Goal: Complete application form: Complete application form

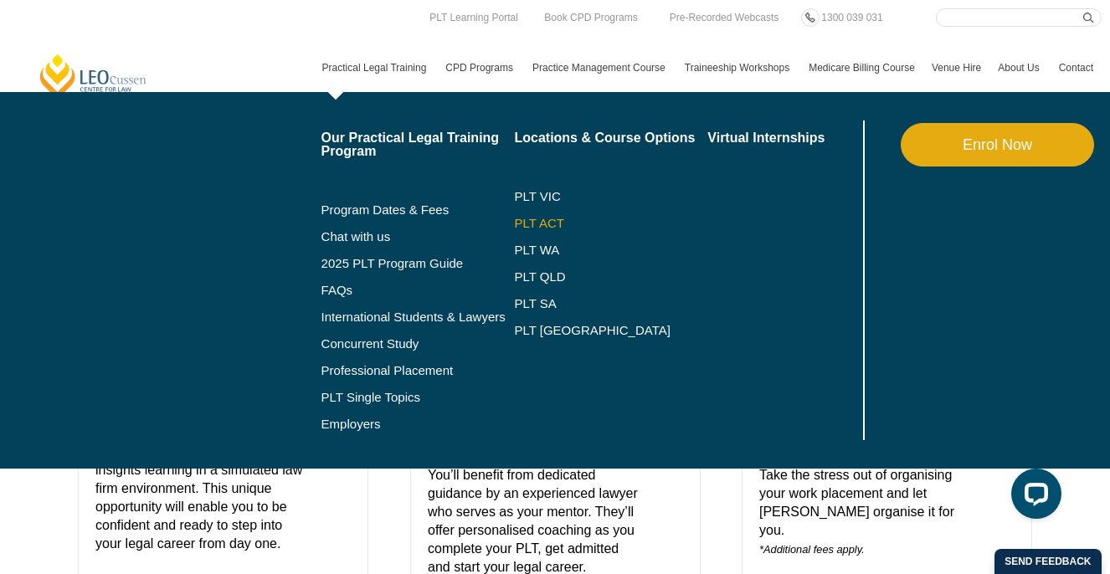
click at [532, 218] on link "PLT ACT" at bounding box center [610, 223] width 193 height 13
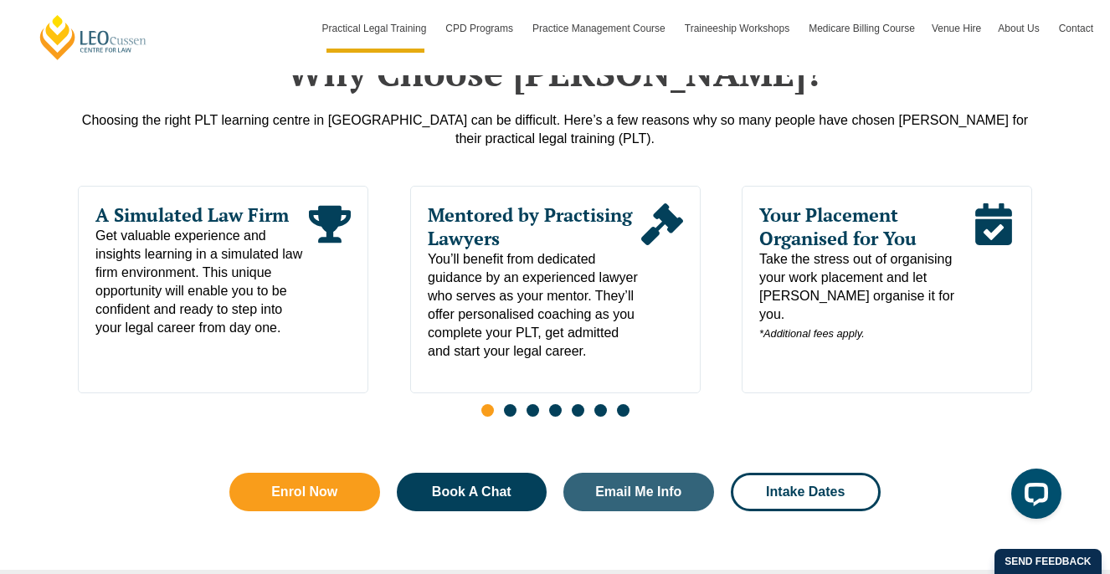
scroll to position [845, 0]
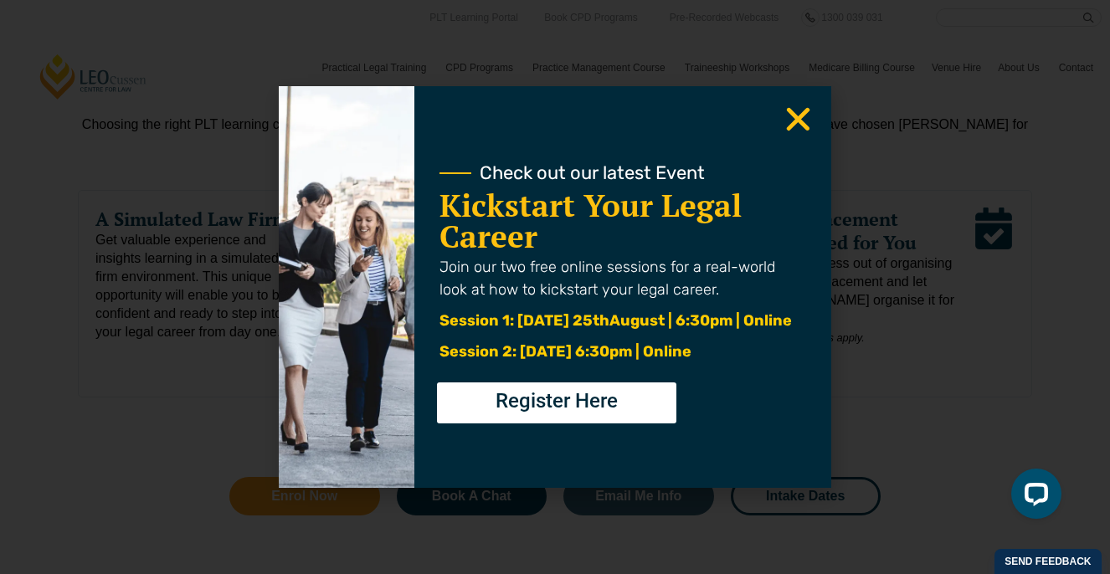
click at [785, 131] on icon "Close" at bounding box center [798, 119] width 33 height 33
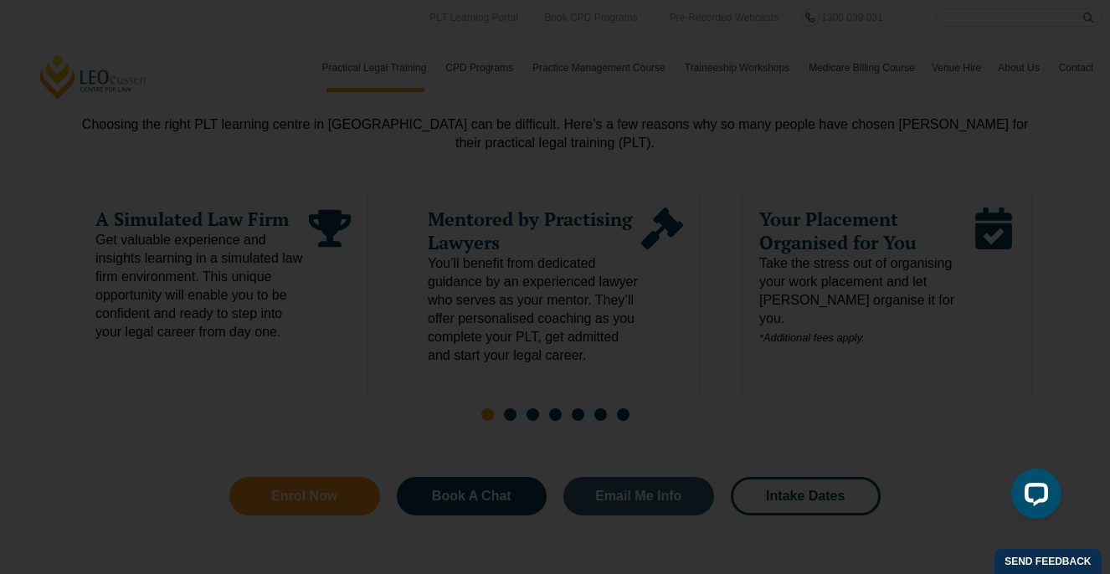
click at [799, 122] on use "Close" at bounding box center [798, 119] width 23 height 23
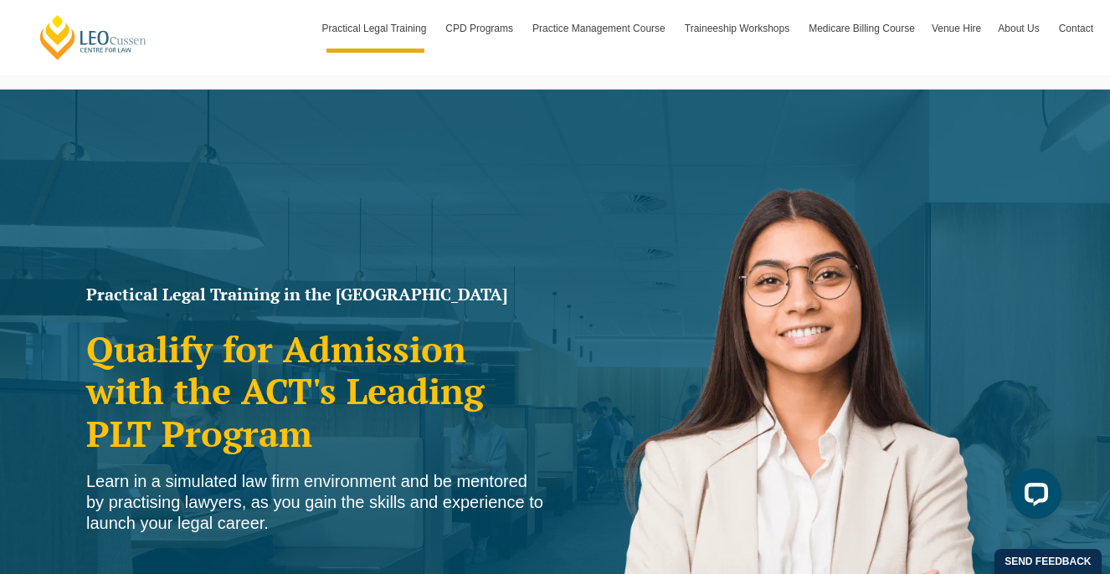
scroll to position [0, 0]
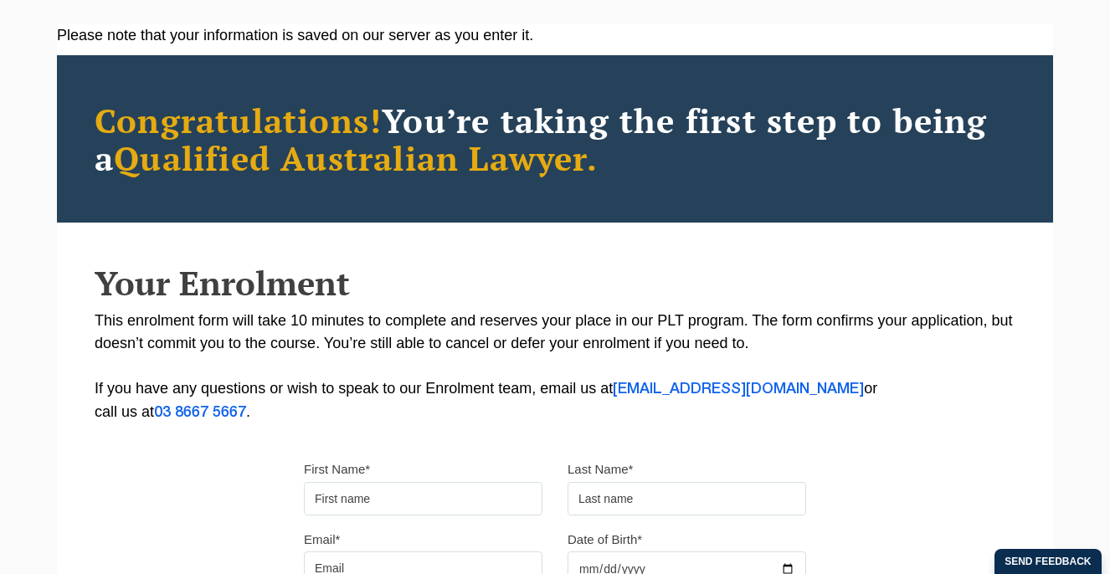
scroll to position [360, 0]
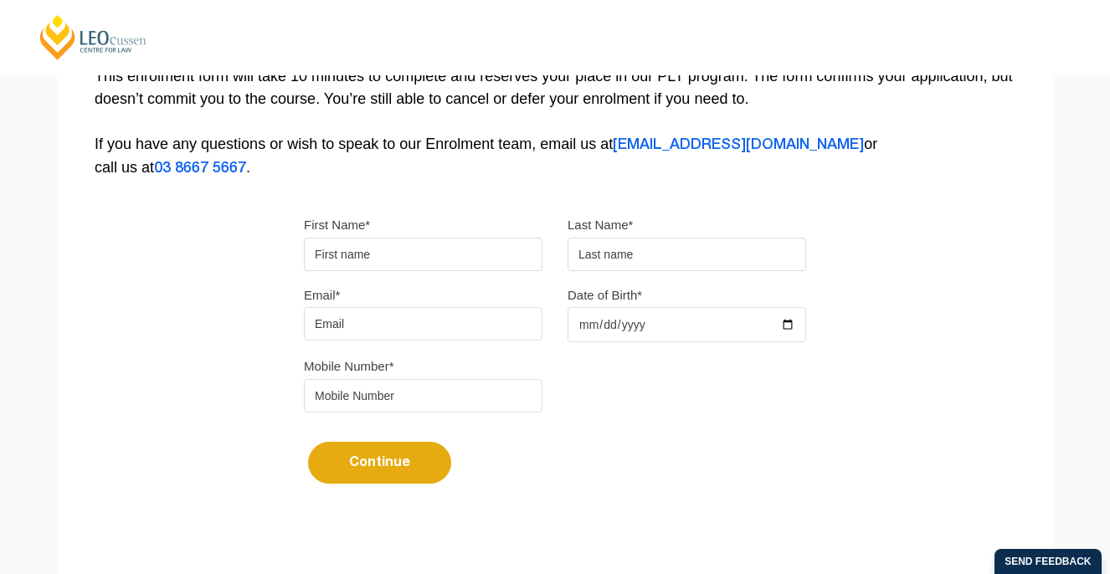
click at [437, 261] on input "First Name*" at bounding box center [423, 254] width 239 height 33
type input "Lauren"
click at [635, 252] on input "text" at bounding box center [687, 254] width 239 height 33
type input "Al Saad"
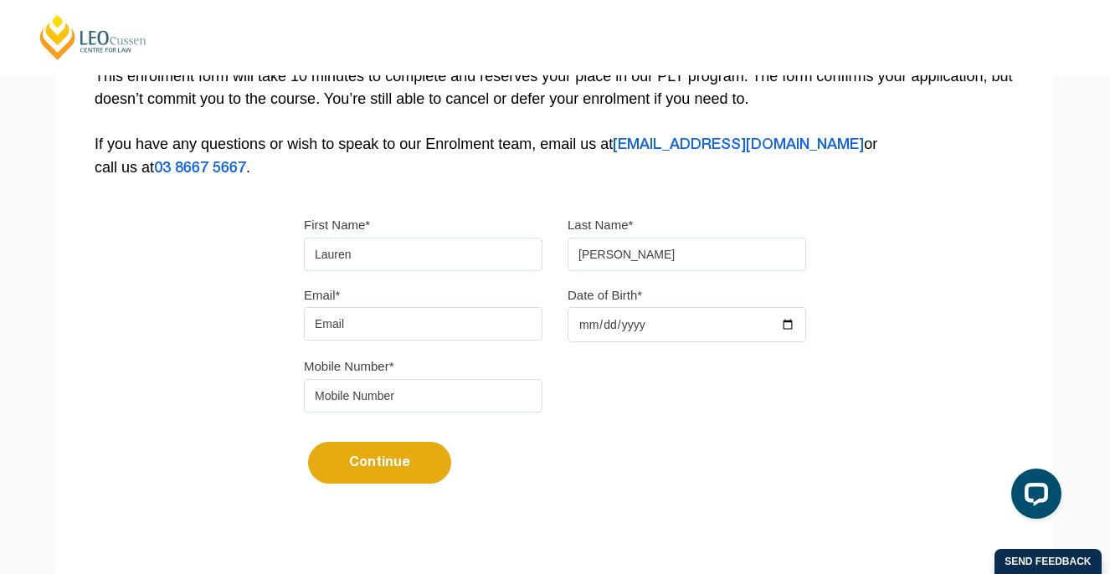
click at [439, 337] on input "Email*" at bounding box center [423, 323] width 239 height 33
click at [372, 326] on input "Email*" at bounding box center [423, 323] width 239 height 33
type input "[EMAIL_ADDRESS][DOMAIN_NAME]"
click at [648, 321] on input "Date of Birth*" at bounding box center [687, 324] width 239 height 35
type input "0003-10-30"
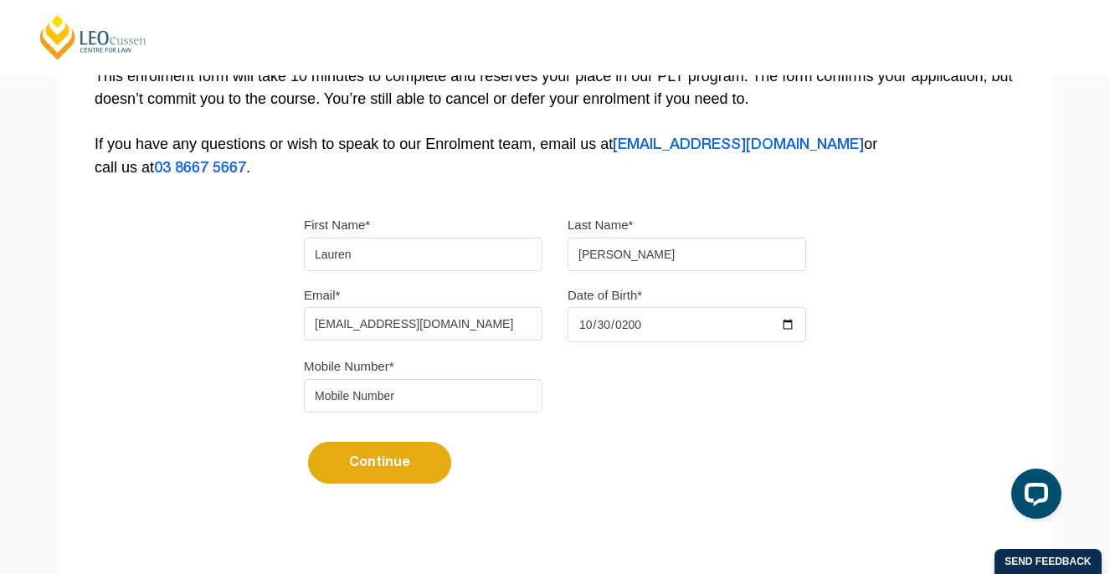
type input "2003-10-30"
click at [435, 422] on div "Mobile Number*" at bounding box center [554, 390] width 527 height 70
click at [429, 413] on input "tel" at bounding box center [423, 395] width 239 height 33
type input "0431428803"
click at [376, 466] on button "Continue" at bounding box center [379, 463] width 143 height 42
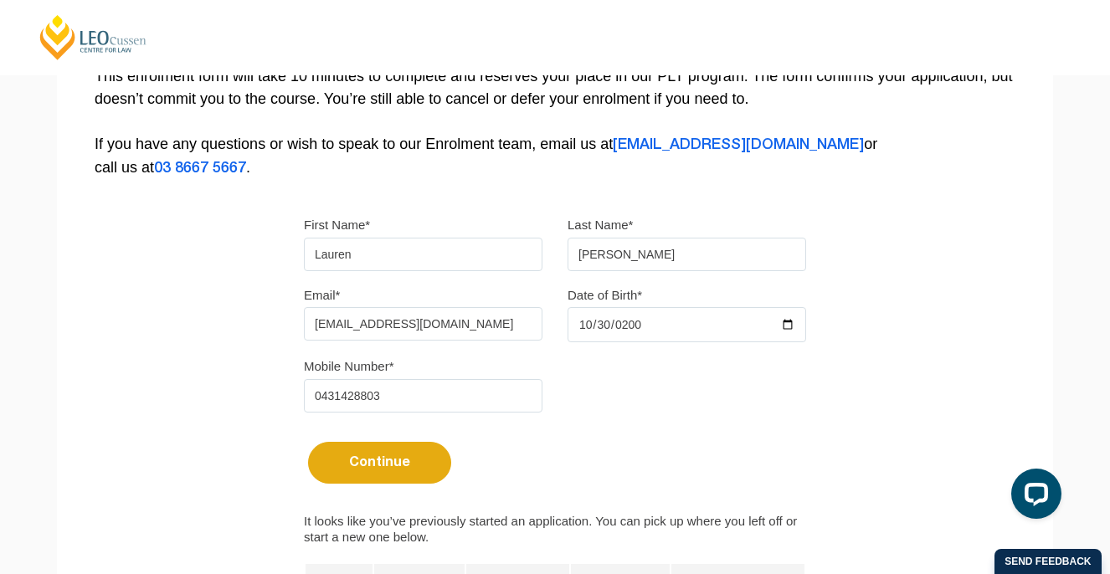
click at [398, 470] on button "Continue" at bounding box center [379, 463] width 143 height 42
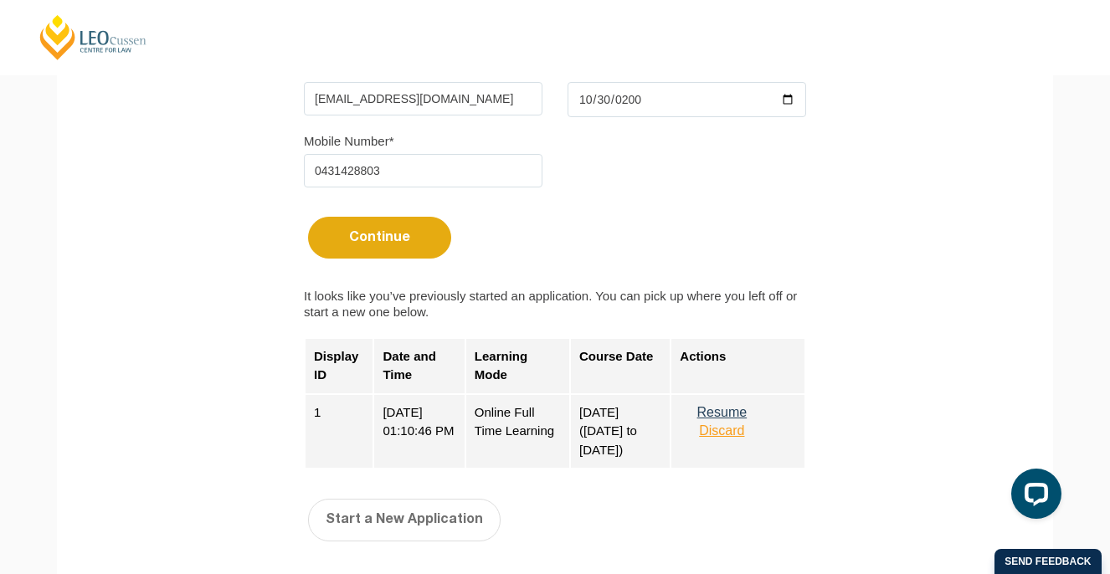
scroll to position [586, 0]
click at [727, 418] on button "Resume" at bounding box center [722, 411] width 84 height 15
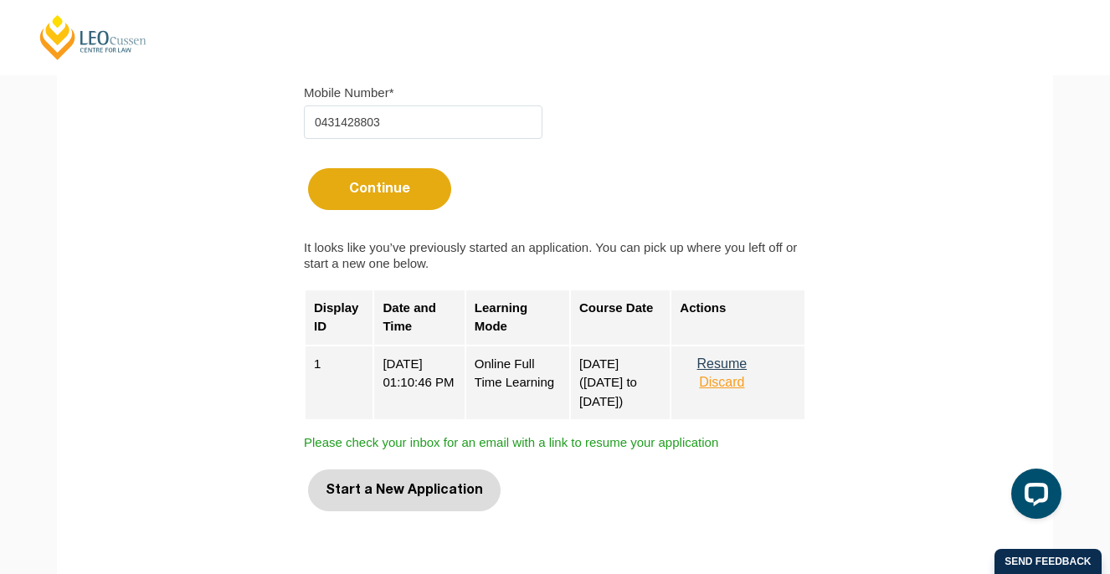
scroll to position [637, 0]
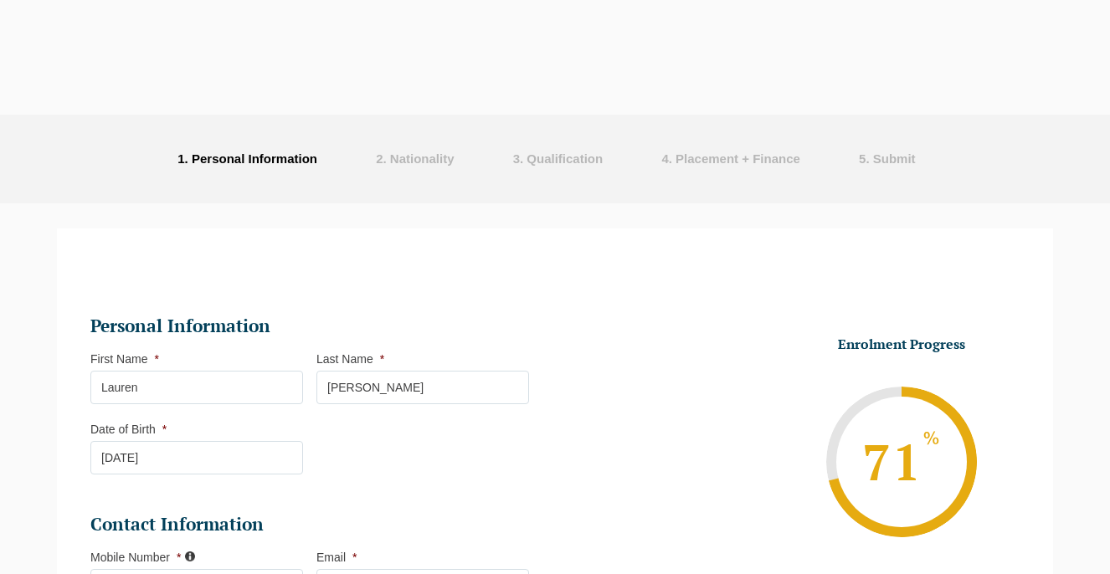
select select "Online Full Time Learning"
select select "National ([GEOGRAPHIC_DATA]/[GEOGRAPHIC_DATA], [GEOGRAPHIC_DATA], [GEOGRAPHIC_D…"
select select
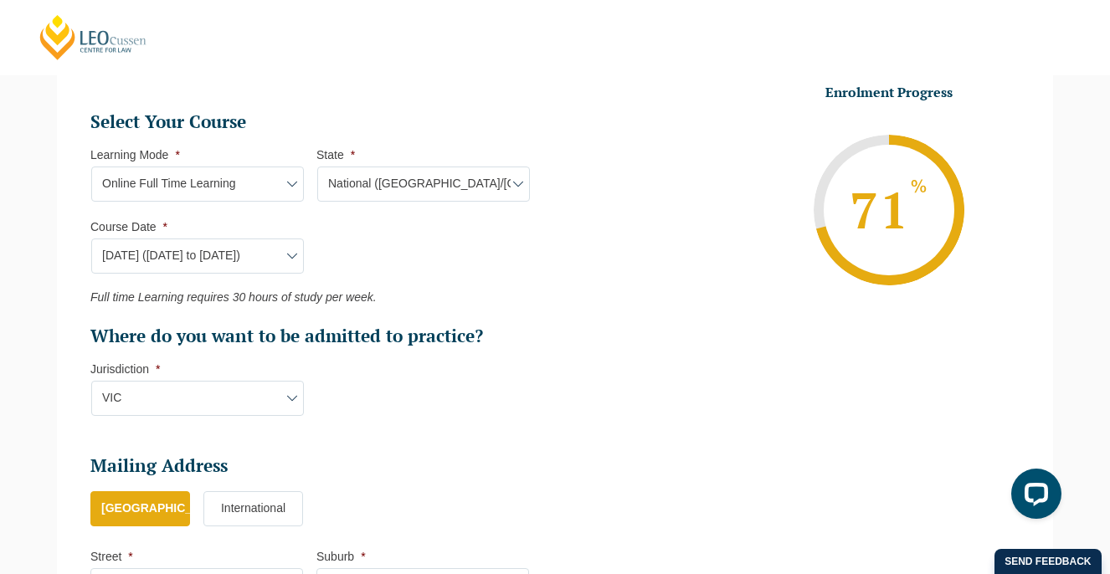
scroll to position [753, 0]
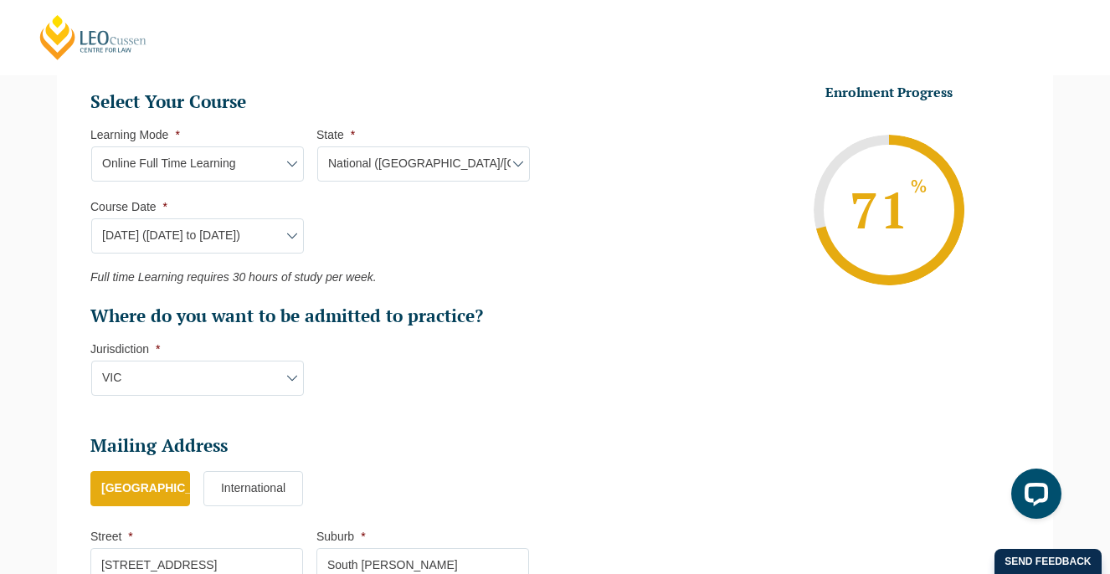
click at [261, 227] on select "Course Date* [DATE] ([DATE] to [DATE]) [DATE] ([DATE] to [DATE]) [DATE] ([DATE]…" at bounding box center [197, 235] width 213 height 35
click at [275, 253] on select "Course Date* September 2025 (22-Sep-2025 to 20-Feb-2026) December 2025 (08-Dec-…" at bounding box center [197, 235] width 213 height 35
select select "[DATE] ([DATE] to [DATE])"
click at [91, 220] on select "Course Date* September 2025 (22-Sep-2025 to 20-Feb-2026) December 2025 (08-Dec-…" at bounding box center [197, 235] width 213 height 35
type input "Intake 03 February 2026 FT"
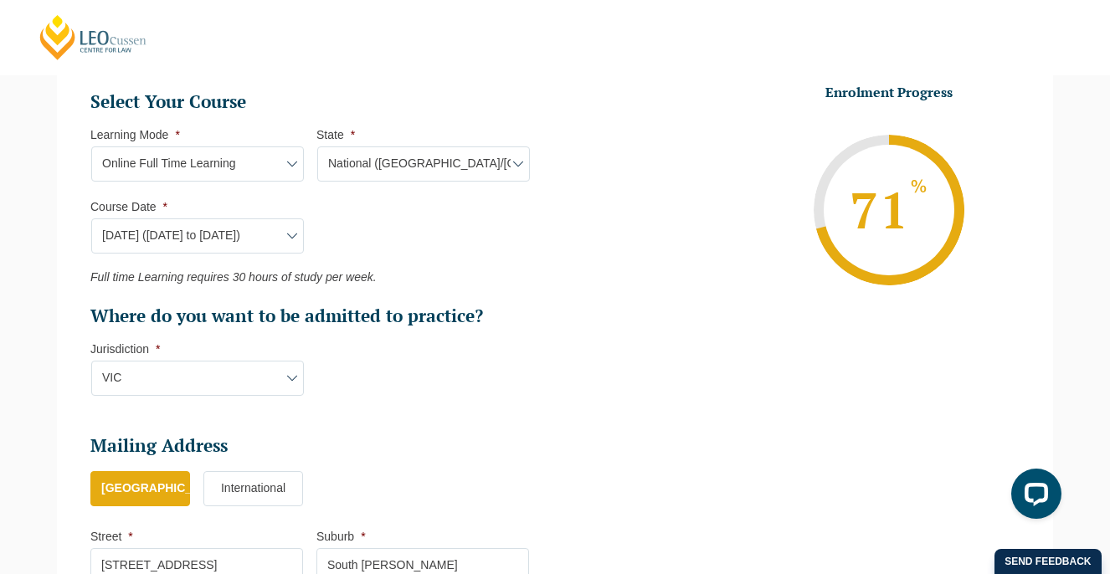
select select "NAT PLT (FEB) 2026 Full Time Online"
click at [465, 361] on li "Select Your Course This field is hidden when viewing the form Only for Flinder …" at bounding box center [316, 251] width 452 height 323
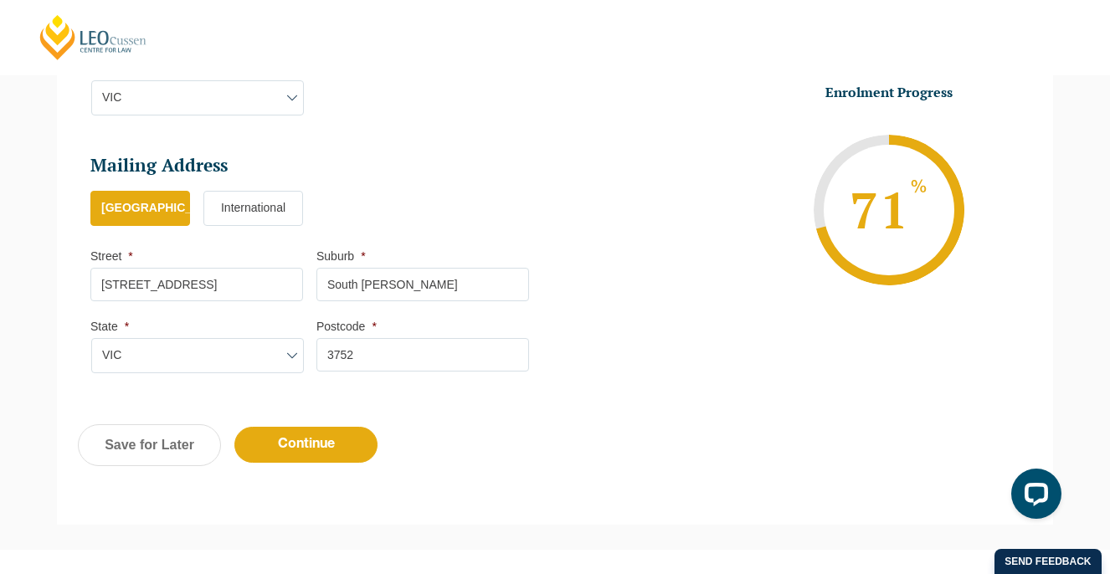
scroll to position [1073, 0]
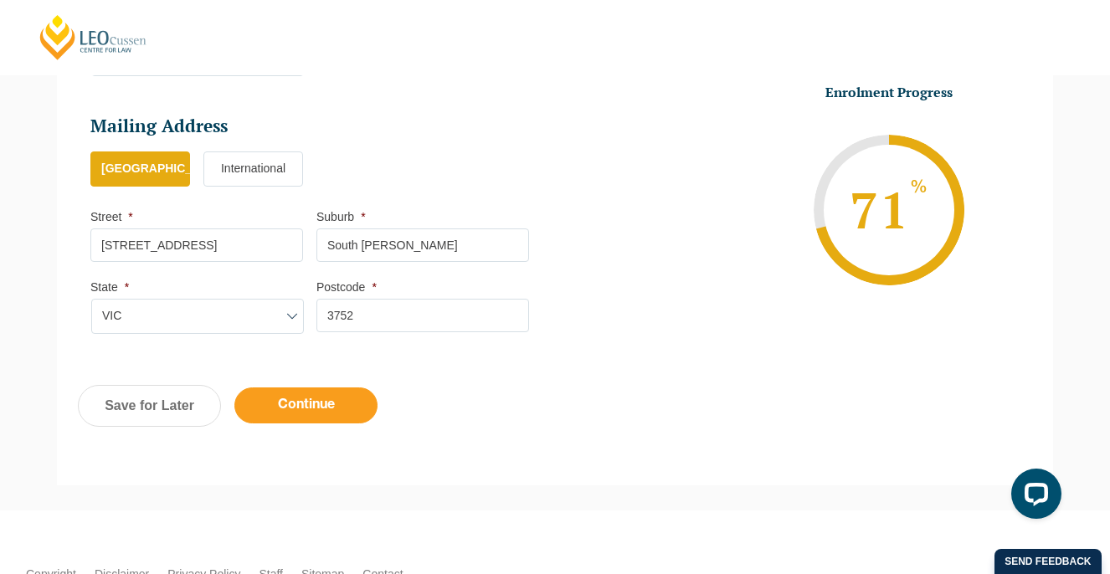
click at [345, 406] on input "Continue" at bounding box center [305, 406] width 143 height 36
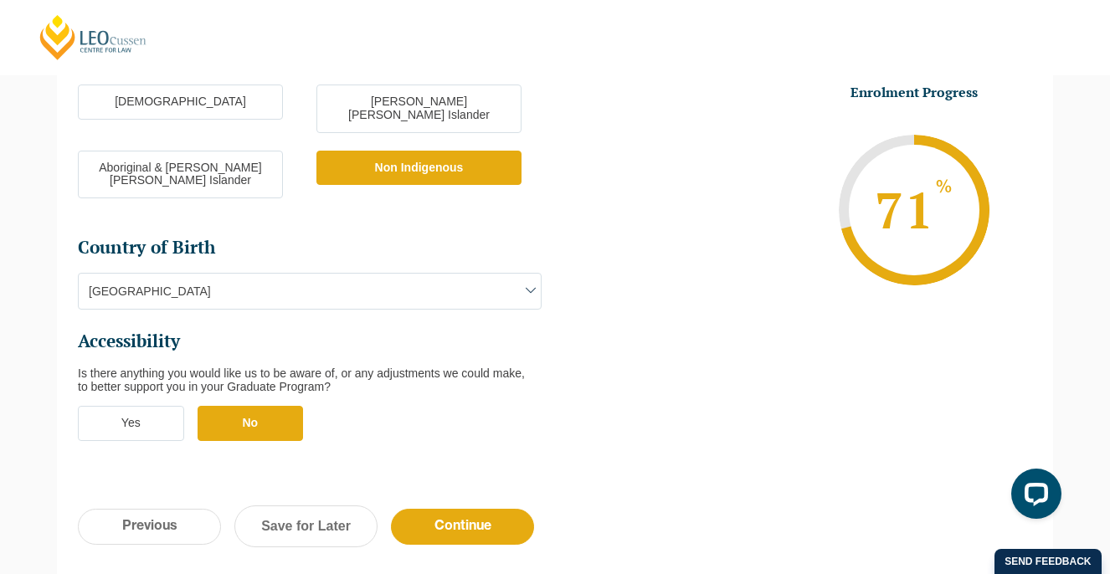
scroll to position [531, 0]
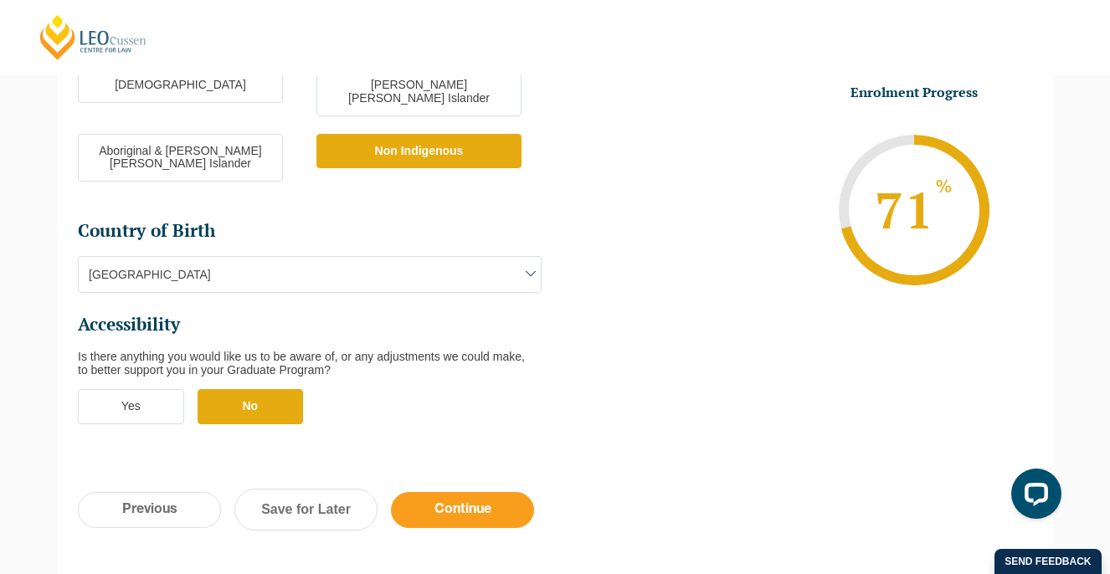
click at [475, 492] on input "Continue" at bounding box center [462, 510] width 143 height 36
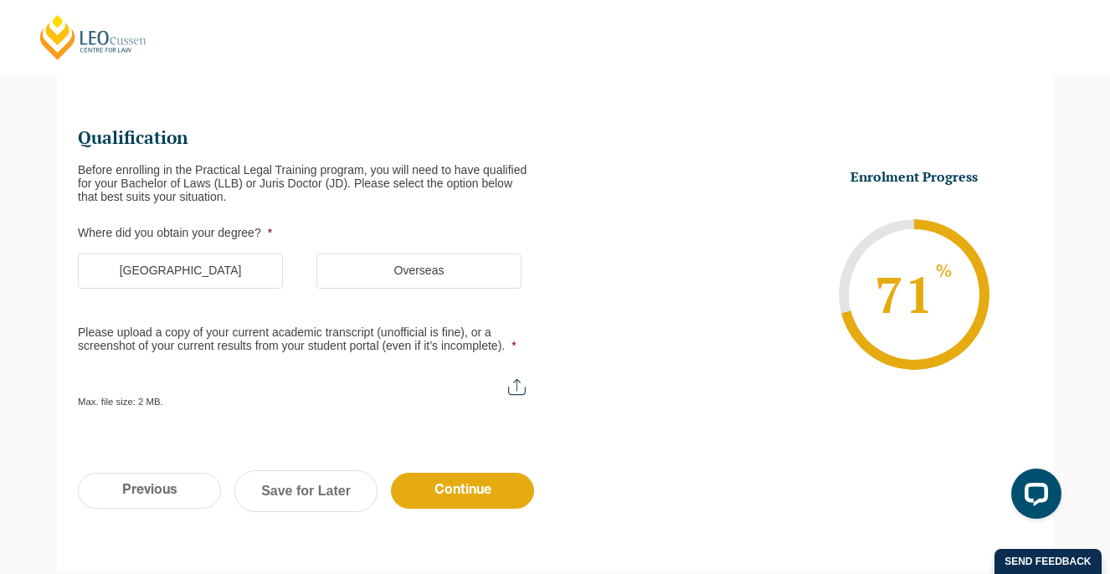
scroll to position [200, 0]
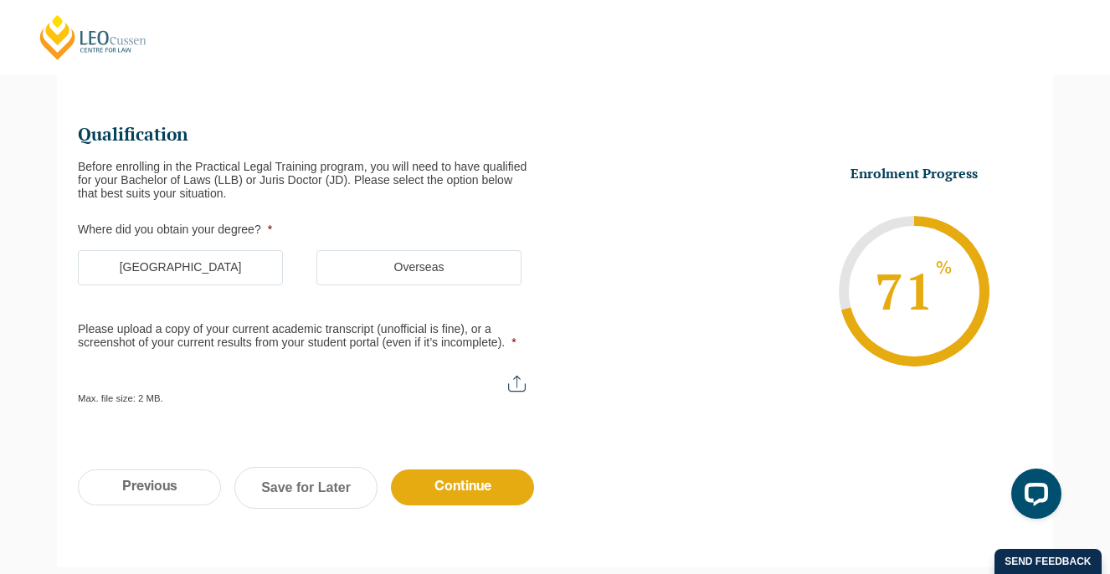
click at [230, 274] on label "[GEOGRAPHIC_DATA]" at bounding box center [180, 267] width 205 height 35
click at [0, 0] on input "[GEOGRAPHIC_DATA]" at bounding box center [0, 0] width 0 height 0
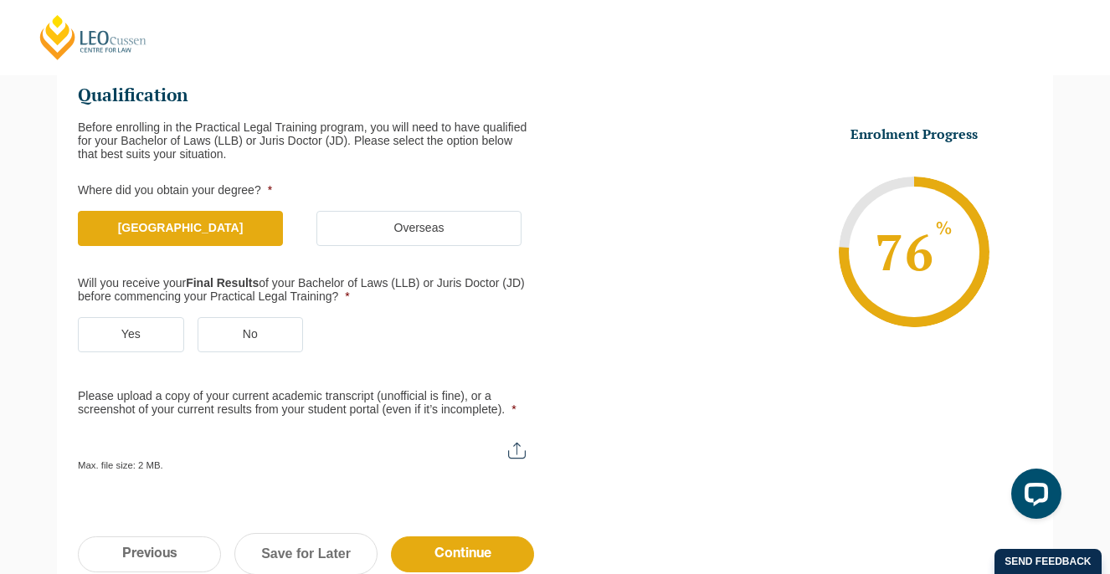
scroll to position [244, 0]
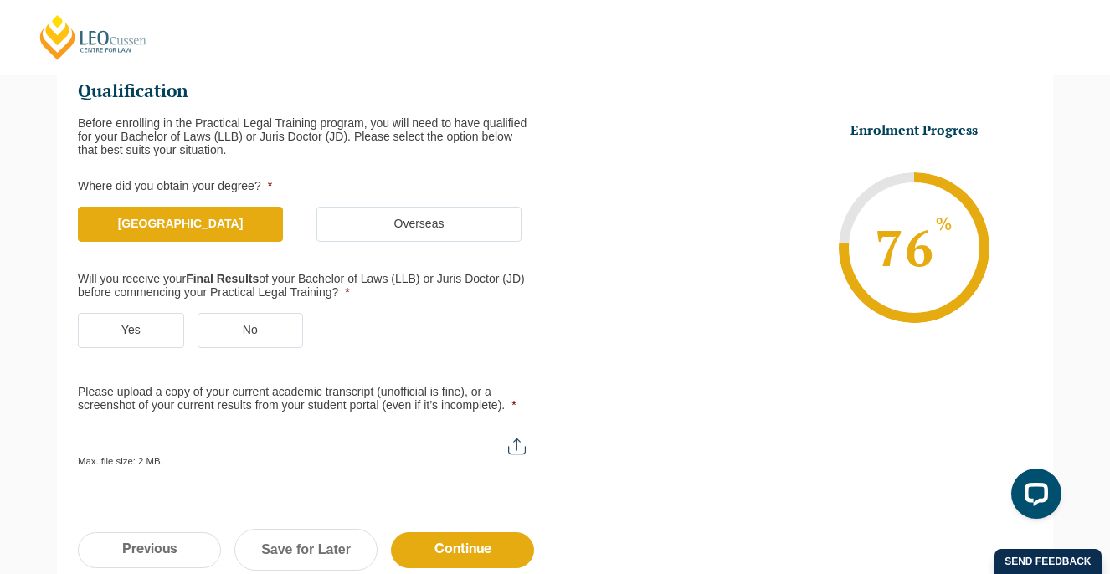
click at [163, 327] on label "Yes" at bounding box center [131, 330] width 106 height 35
click at [0, 0] on input "Yes" at bounding box center [0, 0] width 0 height 0
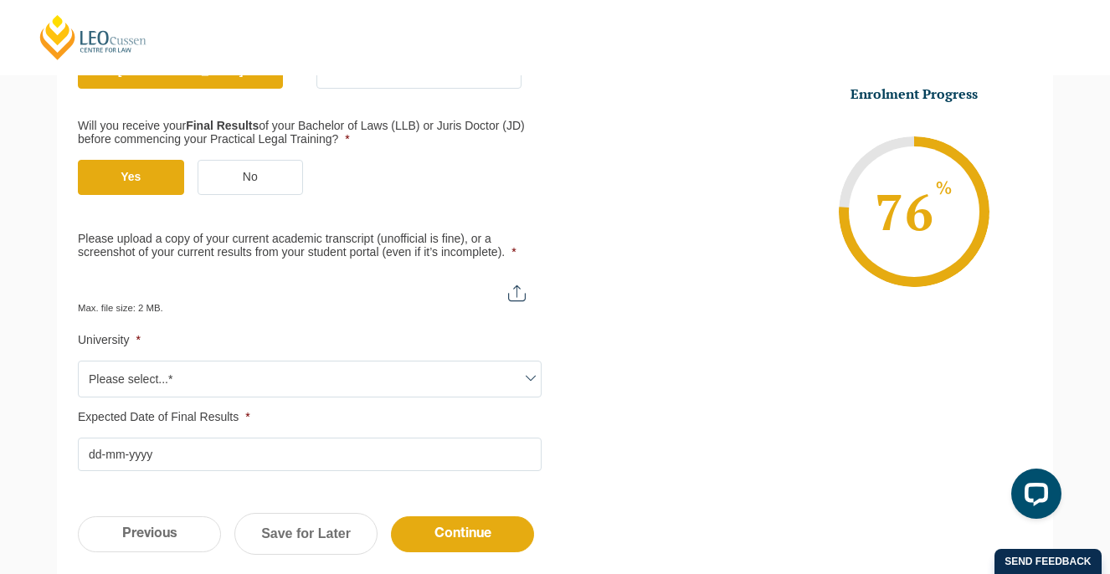
scroll to position [429, 0]
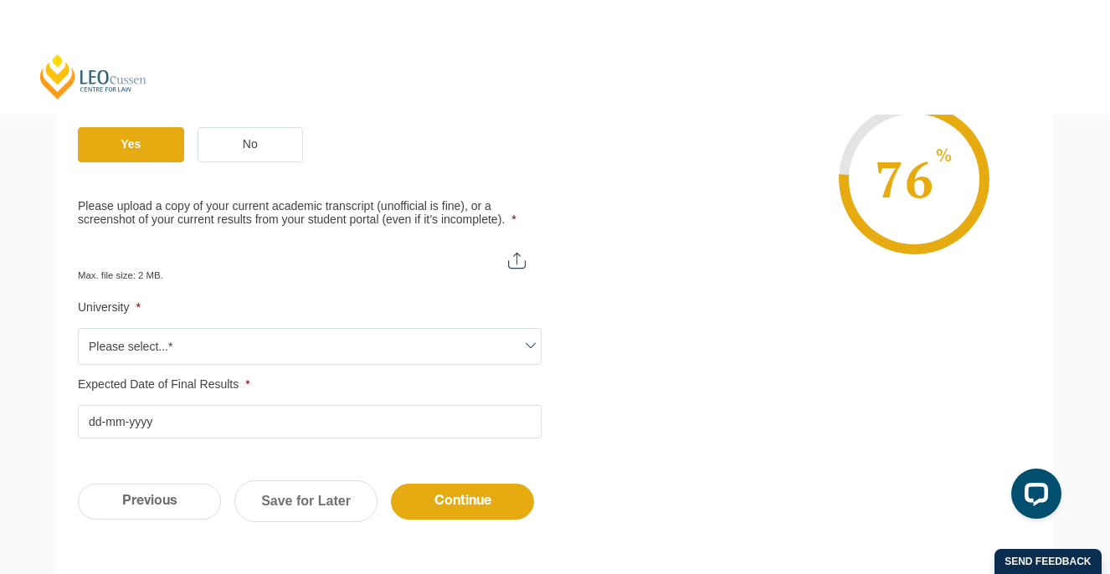
click at [510, 267] on input "Please upload a copy of your current academic transcript (unofficial is fine), …" at bounding box center [310, 254] width 464 height 28
type input "C:\fakepath\Personal Academic Transcript - 2025.pdf"
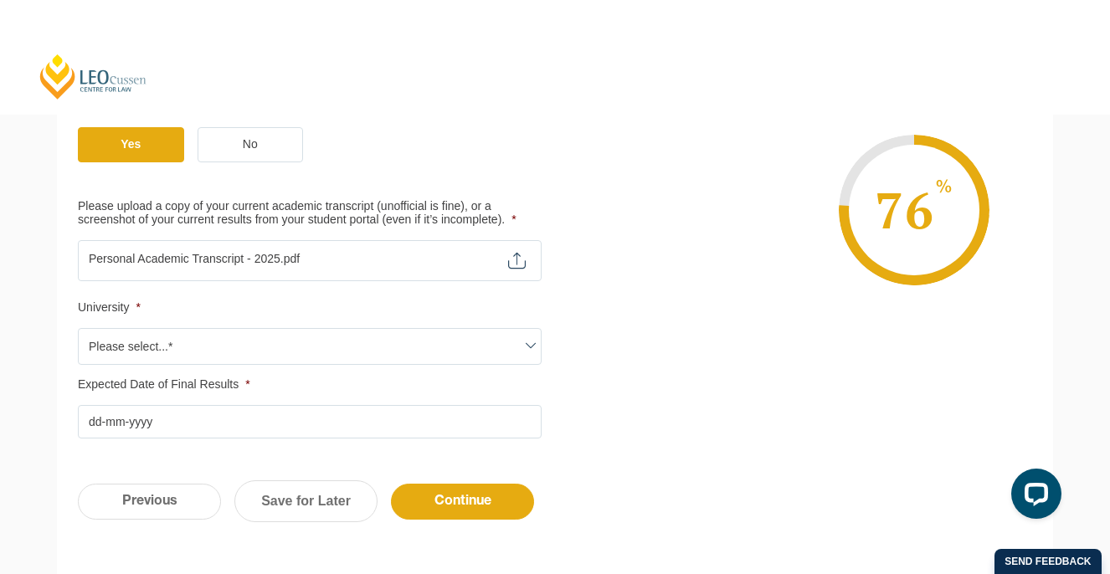
click at [207, 344] on span "Please select...*" at bounding box center [310, 346] width 462 height 35
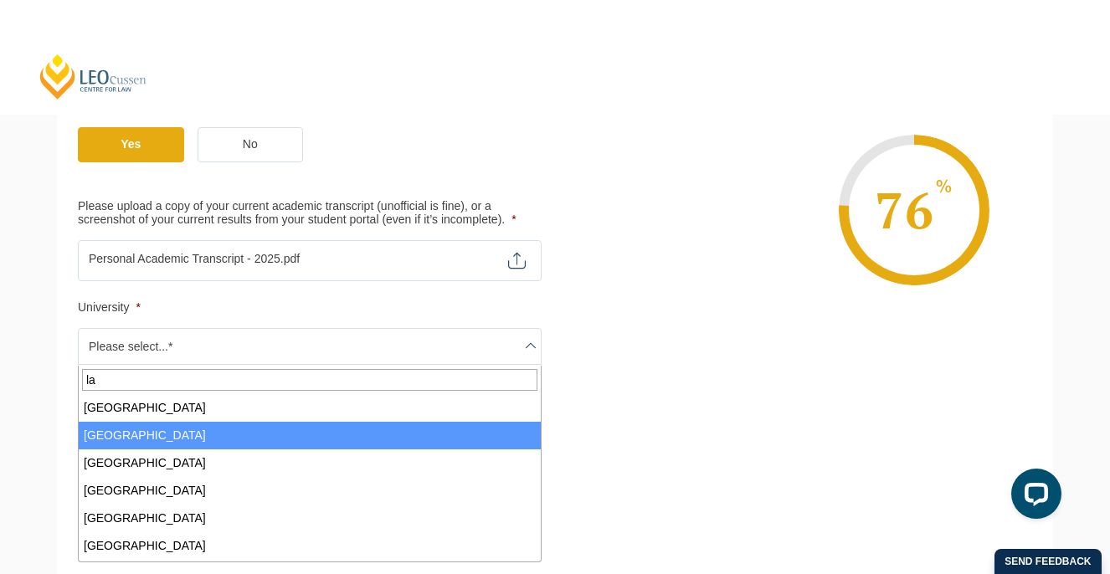
type input "la"
select select "La Trobe University"
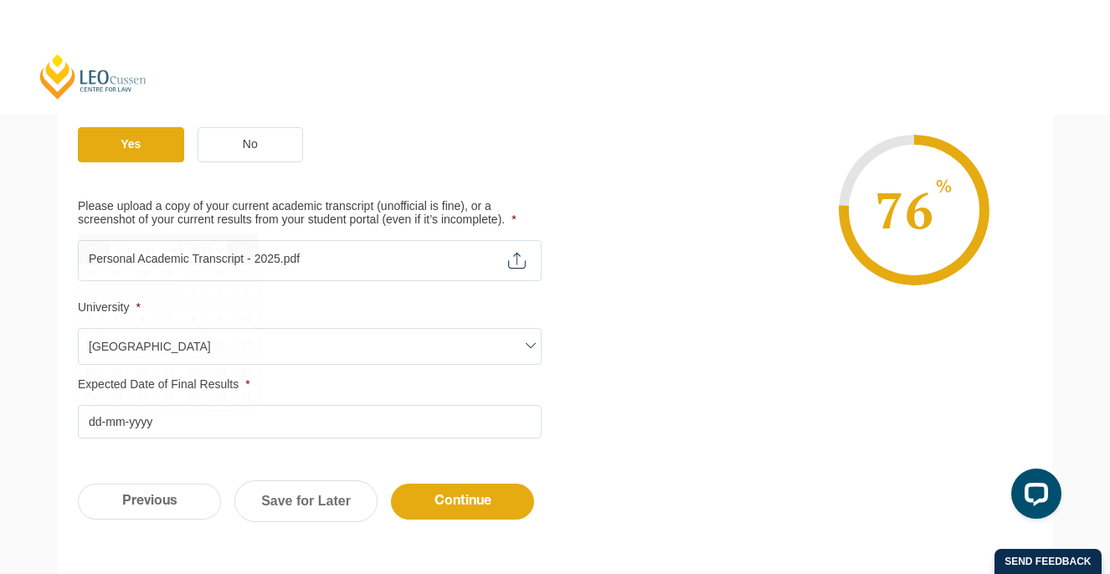
click at [131, 427] on input "Expected Date of Final Results *" at bounding box center [310, 421] width 464 height 33
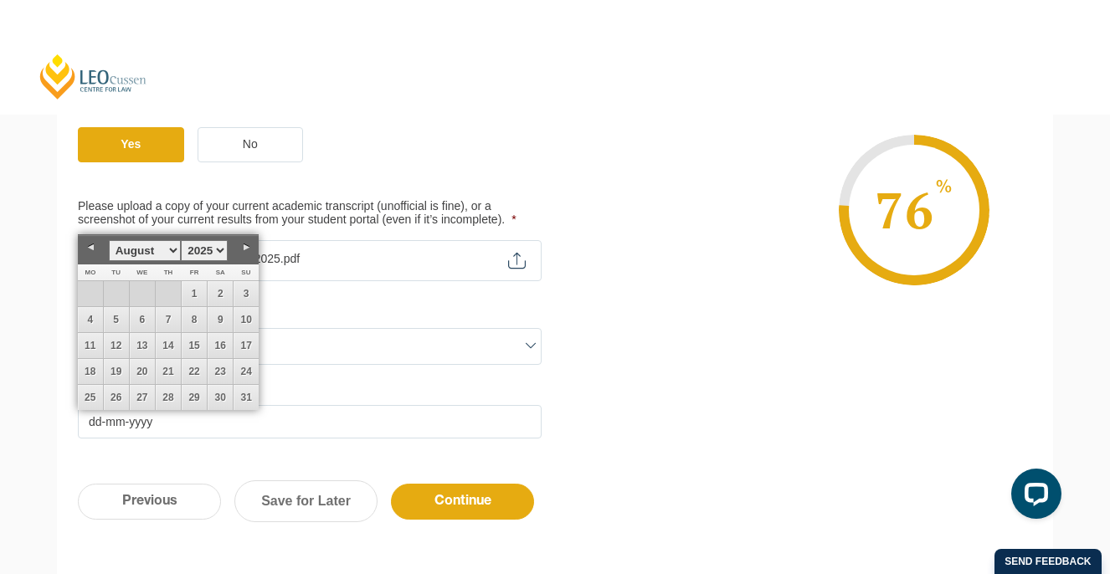
click at [242, 253] on link "Next" at bounding box center [246, 247] width 25 height 25
click at [194, 348] on link "14" at bounding box center [194, 345] width 25 height 25
click at [222, 352] on link "15" at bounding box center [220, 345] width 25 height 25
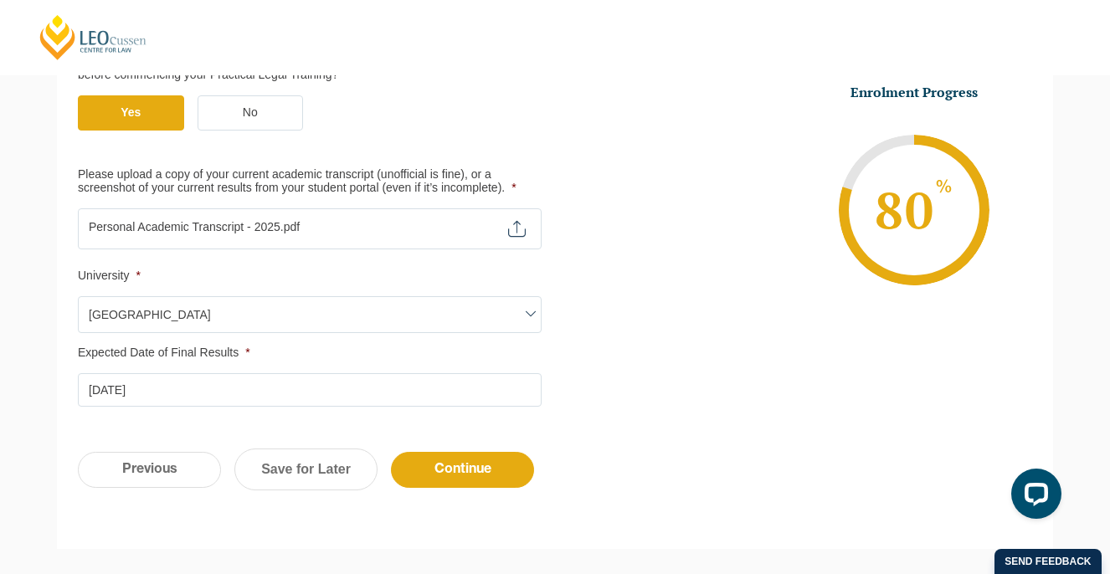
scroll to position [481, 0]
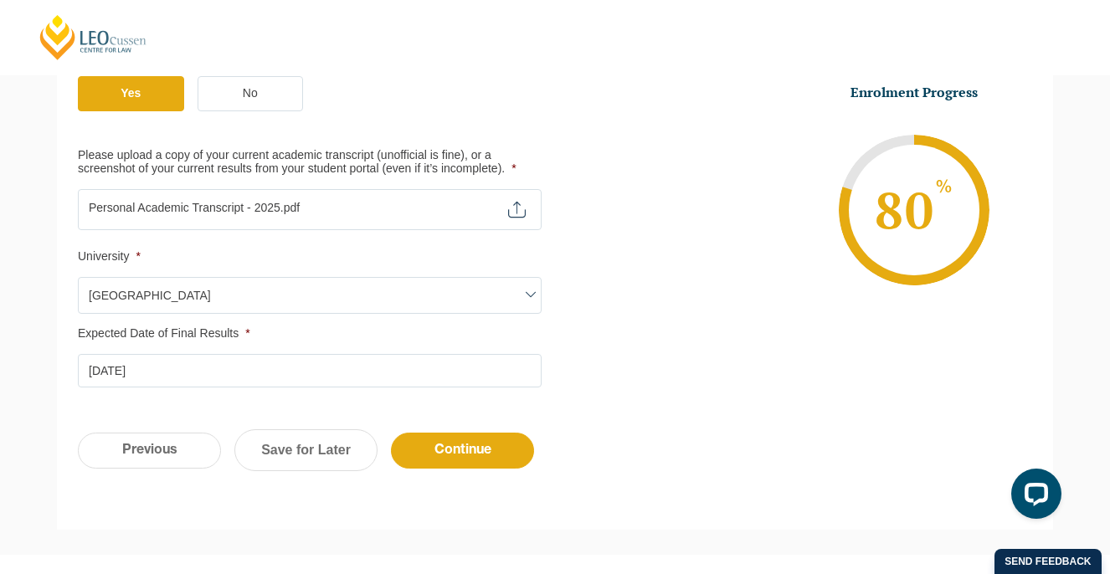
click at [491, 368] on input "15-11-2025" at bounding box center [310, 370] width 464 height 33
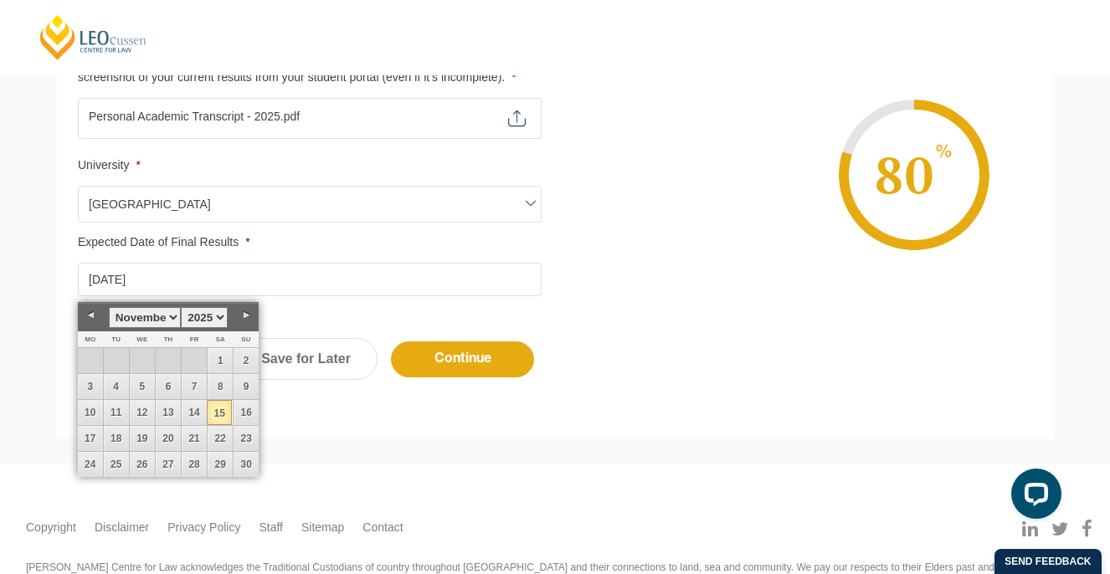
scroll to position [575, 0]
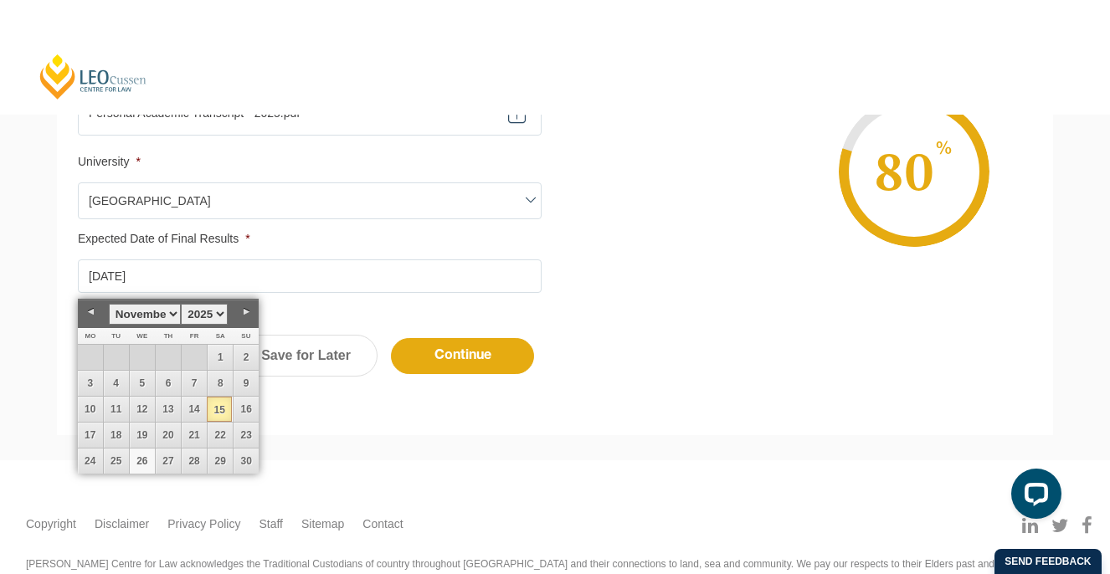
click at [154, 461] on link "26" at bounding box center [142, 461] width 25 height 25
type input "26-11-2025"
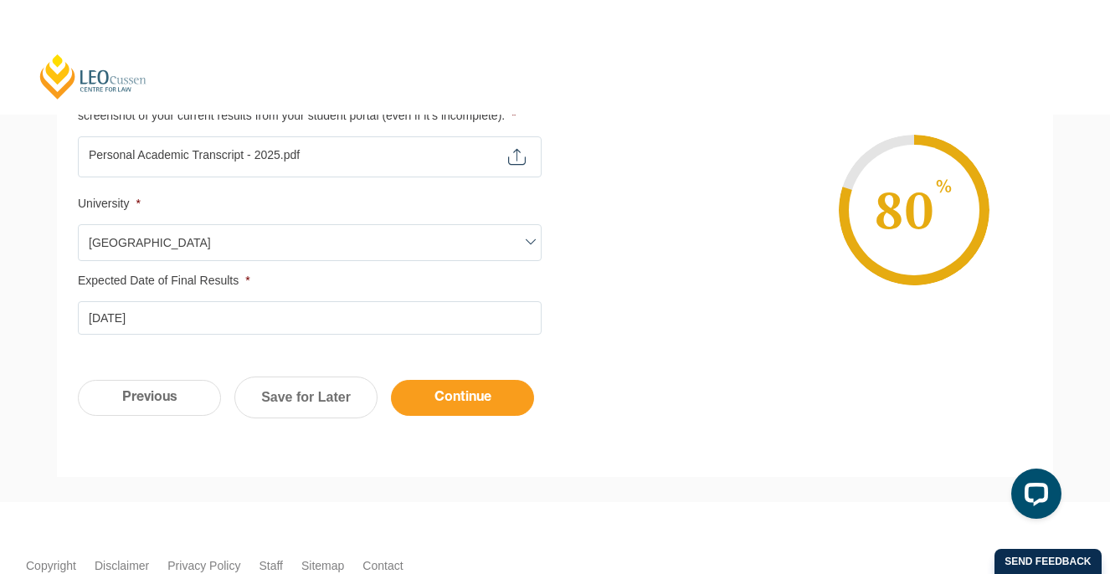
scroll to position [516, 0]
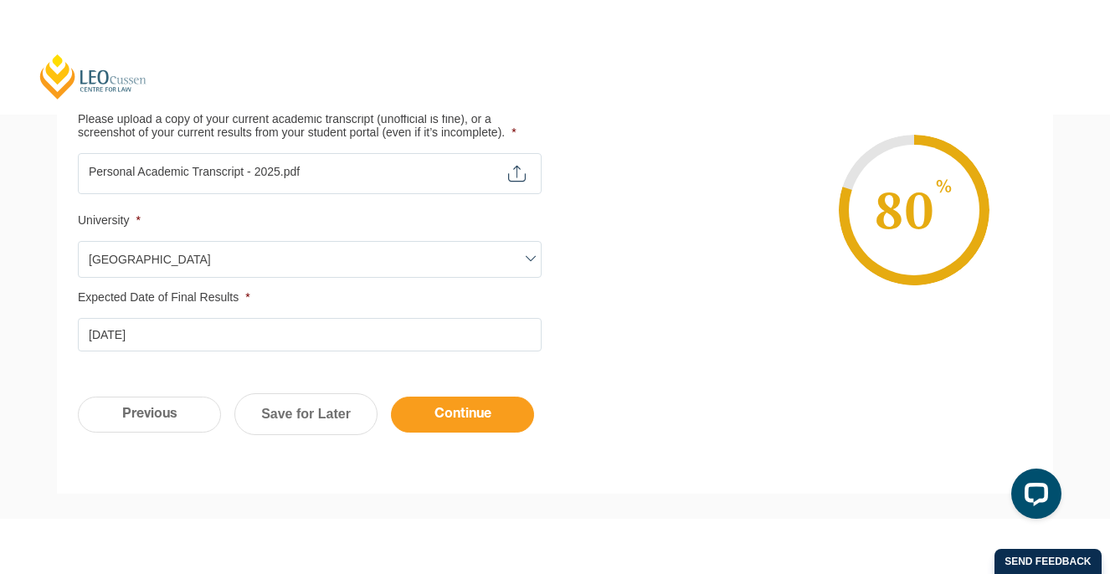
click at [489, 422] on input "Continue" at bounding box center [462, 415] width 143 height 36
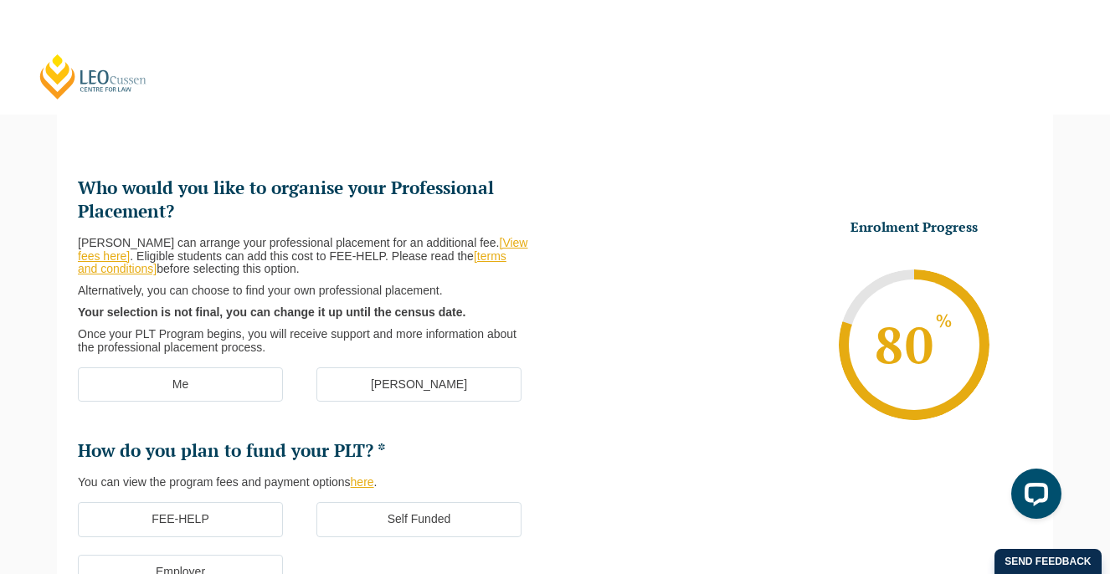
scroll to position [145, 0]
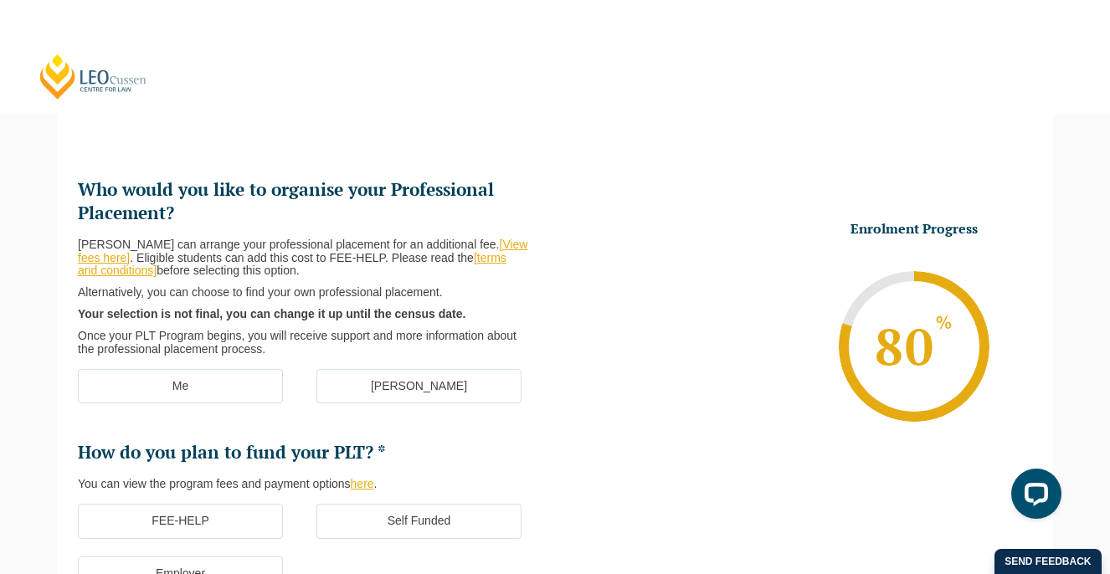
click at [189, 382] on label "Me" at bounding box center [180, 386] width 205 height 35
click at [0, 0] on input "Me" at bounding box center [0, 0] width 0 height 0
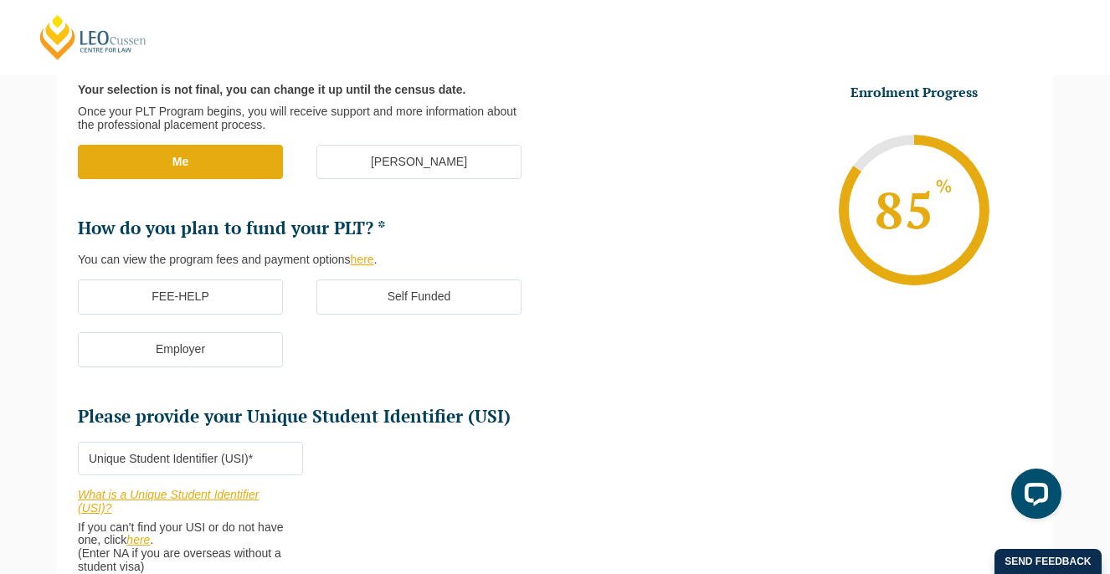
scroll to position [371, 0]
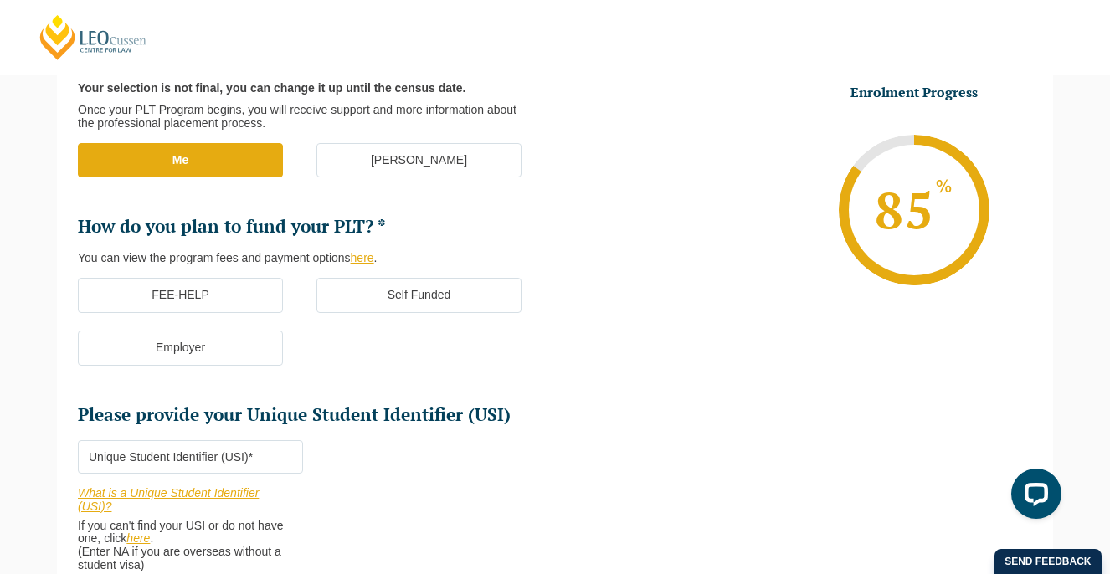
click at [232, 296] on label "FEE-HELP" at bounding box center [180, 295] width 205 height 35
click at [0, 0] on input "FEE-HELP" at bounding box center [0, 0] width 0 height 0
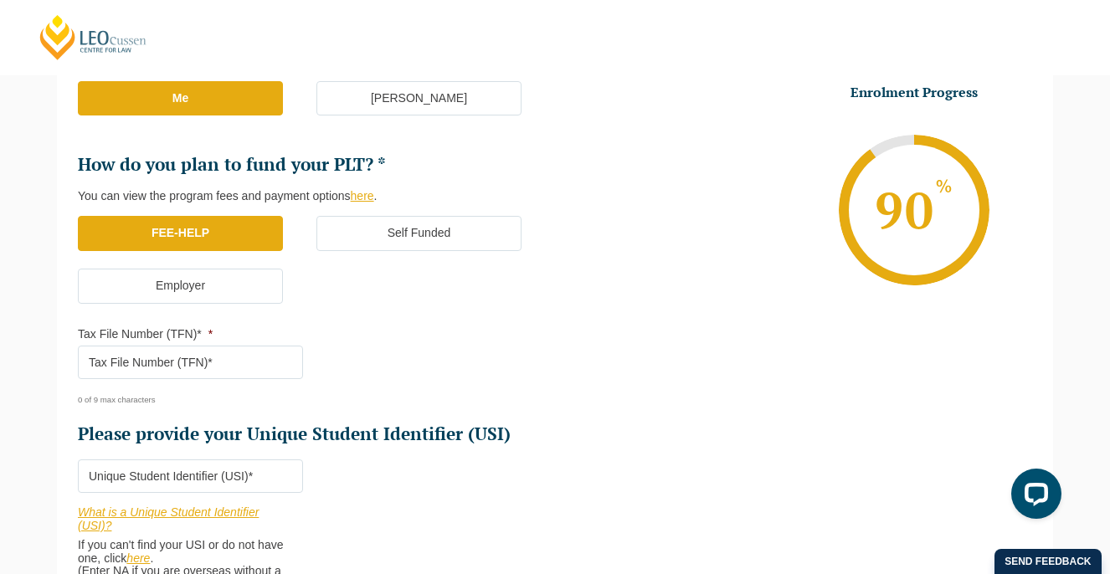
scroll to position [435, 0]
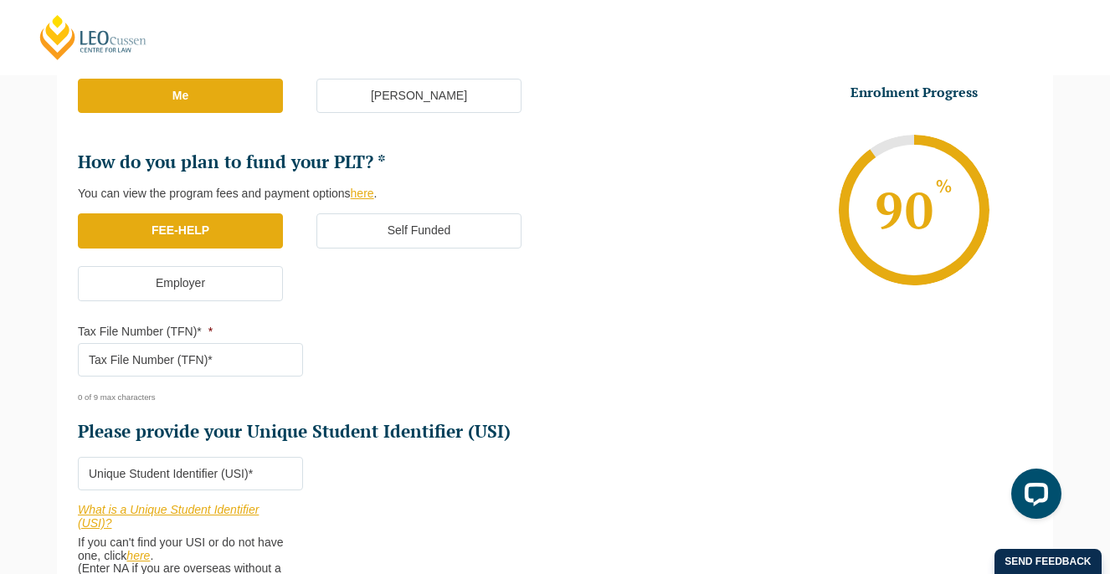
click at [207, 361] on input "Tax File Number (TFN)* *" at bounding box center [190, 359] width 225 height 33
type input "468793691"
click at [522, 430] on h2 "Please provide your Unique Student Identifier (USI)" at bounding box center [310, 431] width 464 height 23
click at [226, 480] on input "Please provide your Unique Student Identifier (USI) *" at bounding box center [190, 473] width 225 height 33
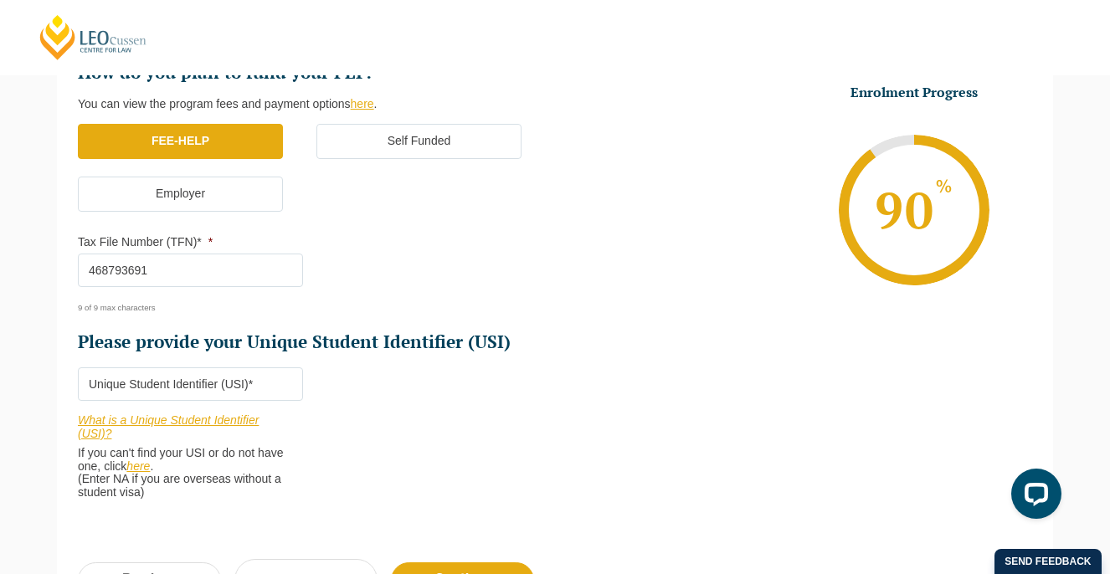
scroll to position [537, 0]
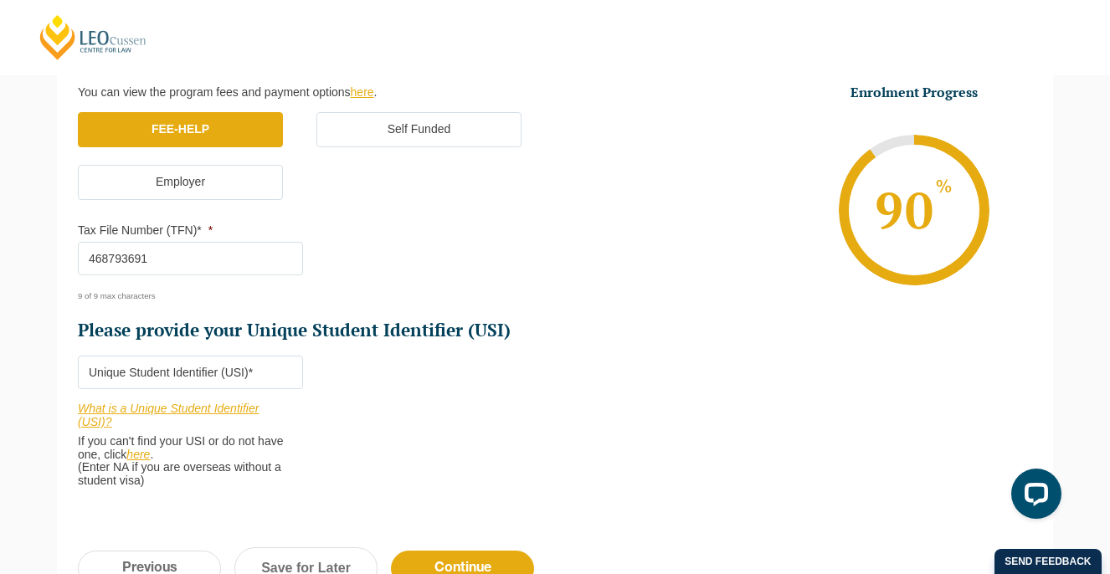
click at [172, 378] on input "Please provide your Unique Student Identifier (USI) *" at bounding box center [190, 372] width 225 height 33
paste input "94MED328Z3"
type input "94MED328Z3"
click at [479, 450] on li "Who would you like to organise your Professional Placement? Leo Cussen can arra…" at bounding box center [316, 146] width 477 height 719
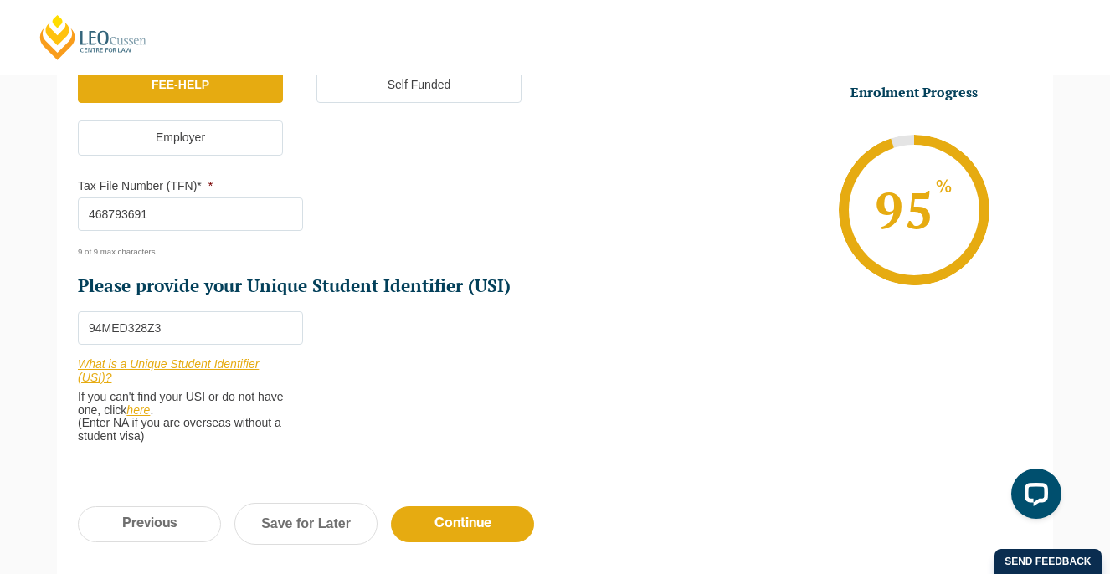
scroll to position [585, 0]
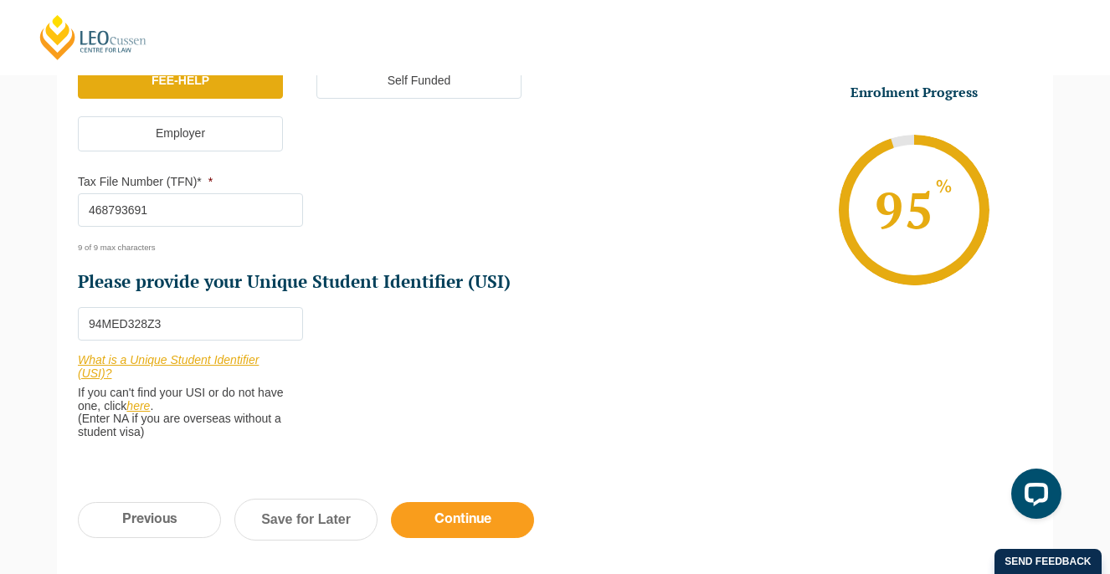
click at [475, 517] on input "Continue" at bounding box center [462, 520] width 143 height 36
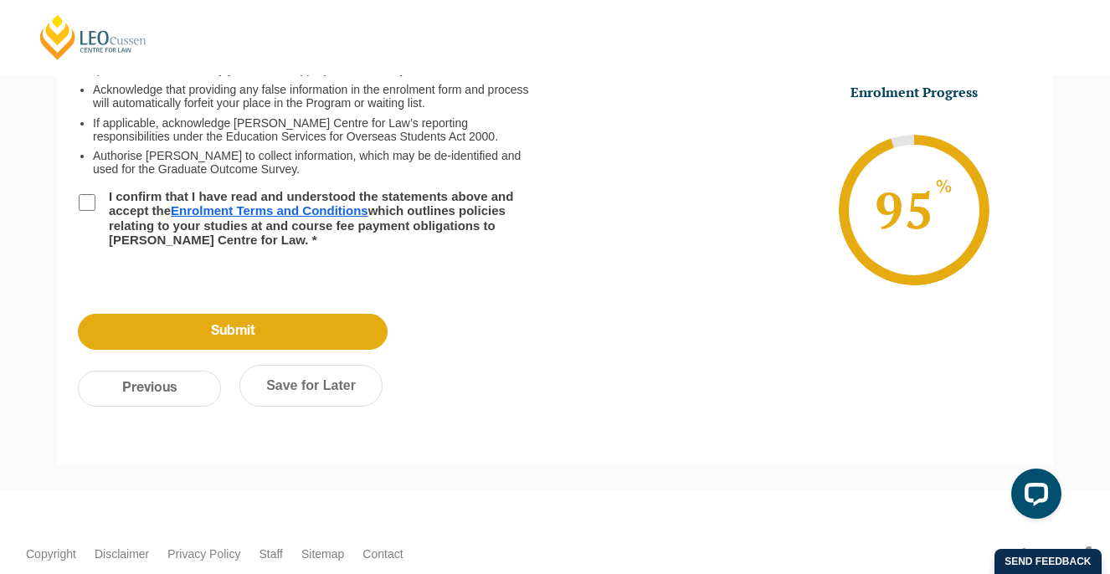
scroll to position [350, 0]
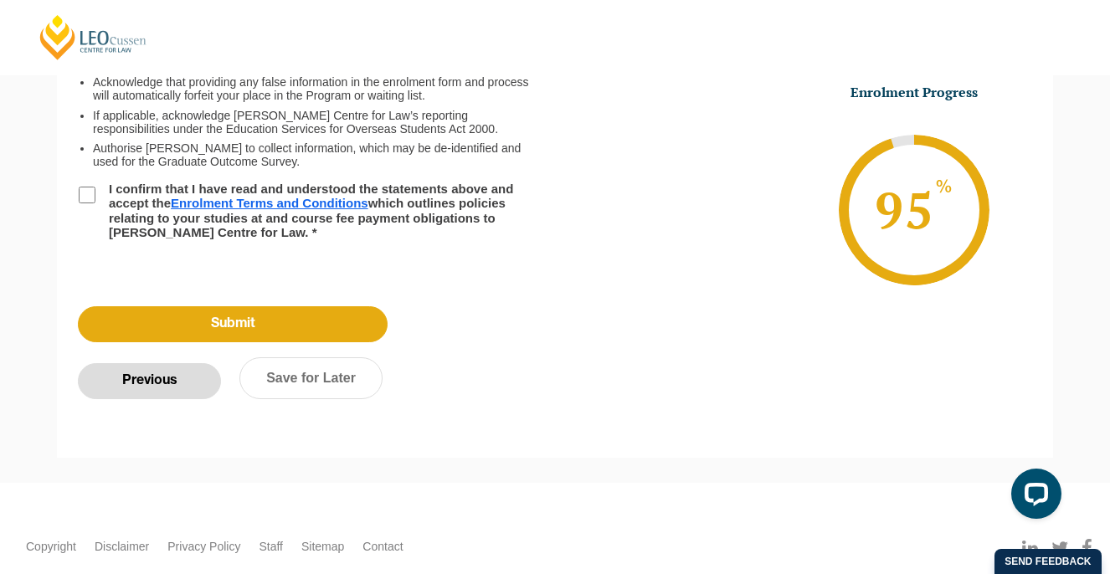
click at [178, 377] on input "Previous" at bounding box center [149, 381] width 143 height 36
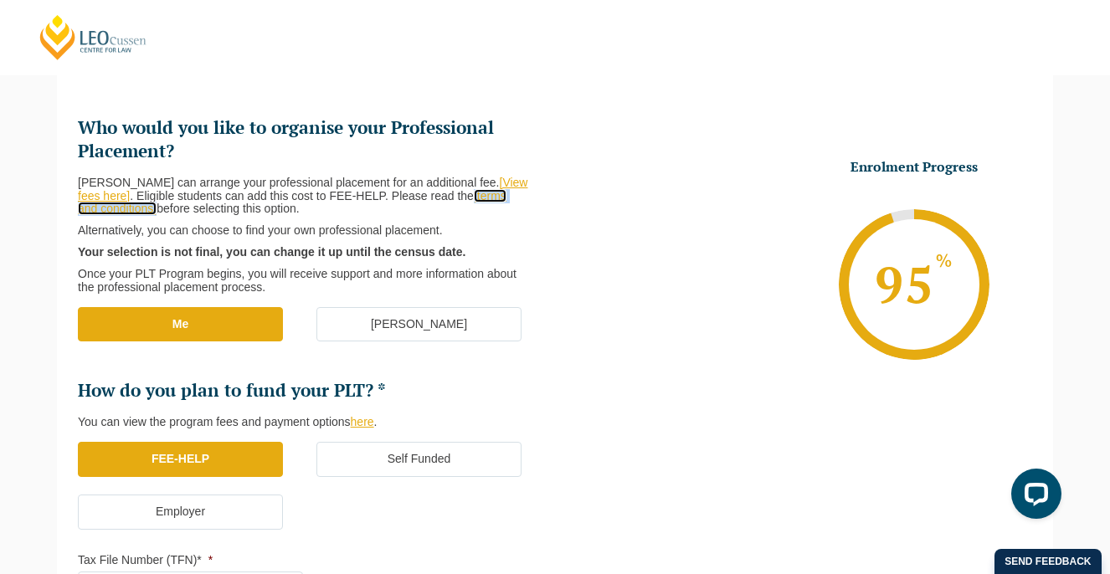
scroll to position [212, 0]
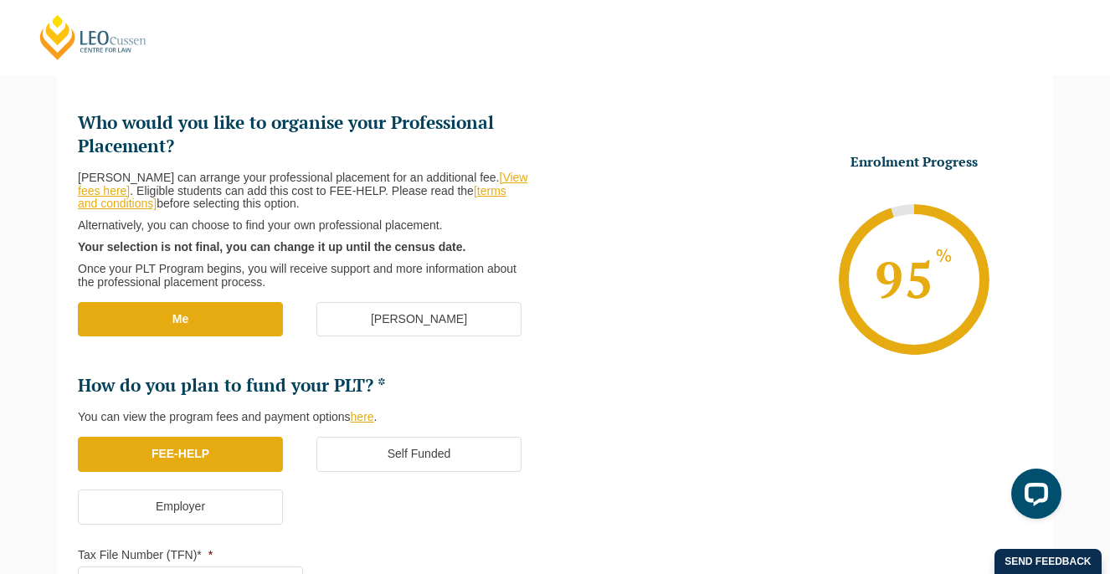
click at [646, 376] on li "Enrolment Progress 95 % Form Progress Download Course Guide enrolment@leocussen…" at bounding box center [793, 279] width 477 height 252
click at [212, 317] on label "Me" at bounding box center [180, 319] width 205 height 35
click at [0, 0] on input "Me" at bounding box center [0, 0] width 0 height 0
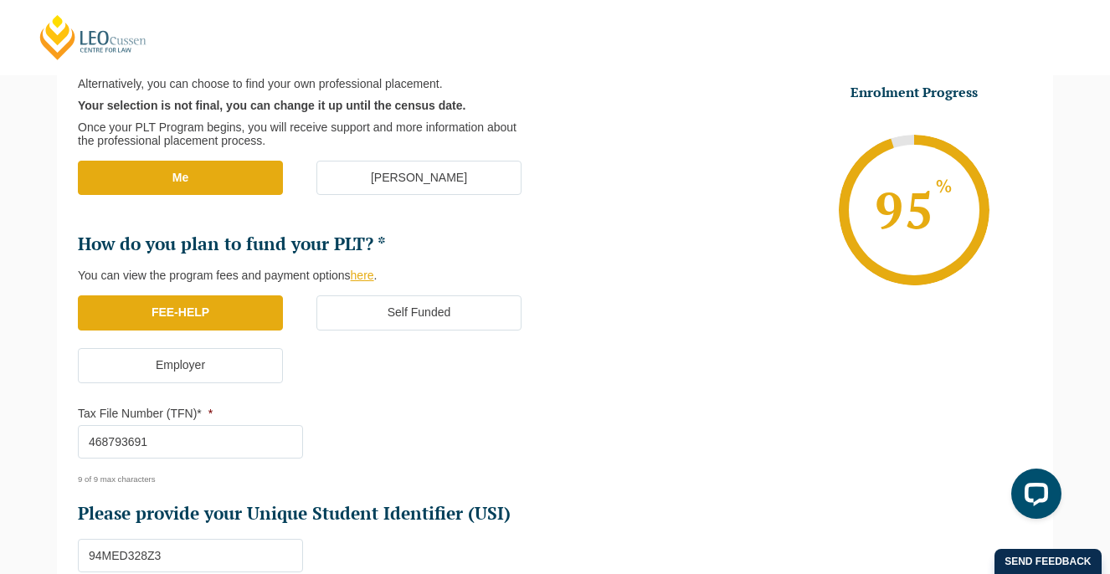
scroll to position [355, 0]
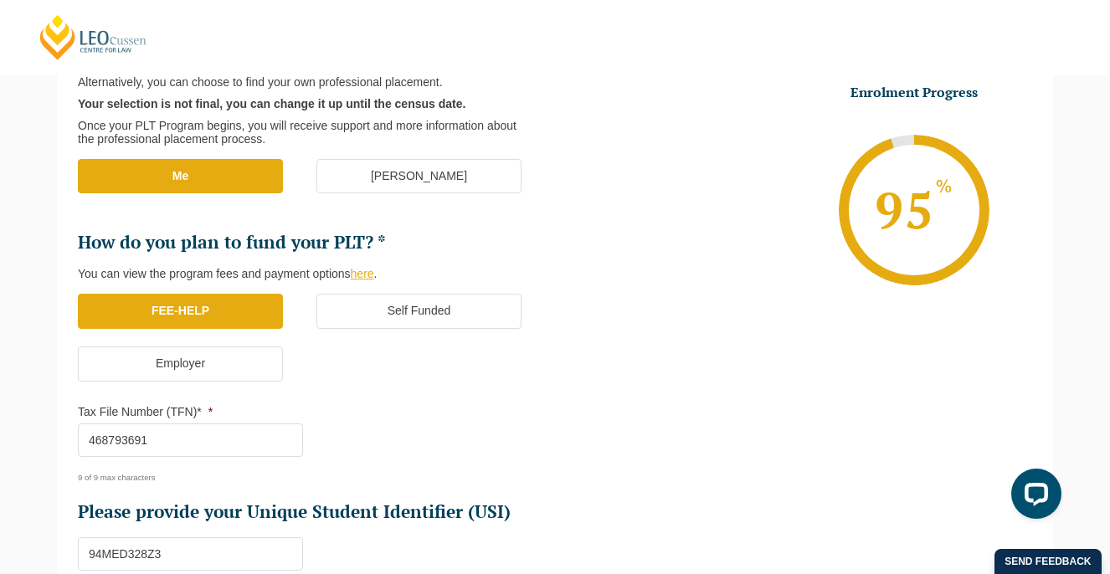
click at [184, 188] on label "Me" at bounding box center [180, 176] width 205 height 35
click at [0, 0] on input "Me" at bounding box center [0, 0] width 0 height 0
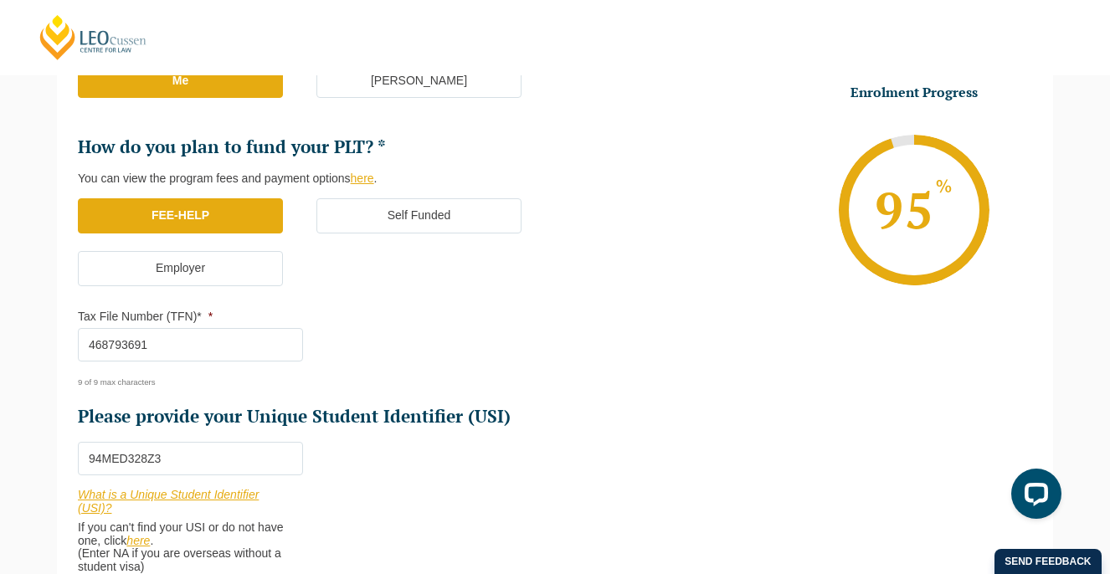
scroll to position [452, 0]
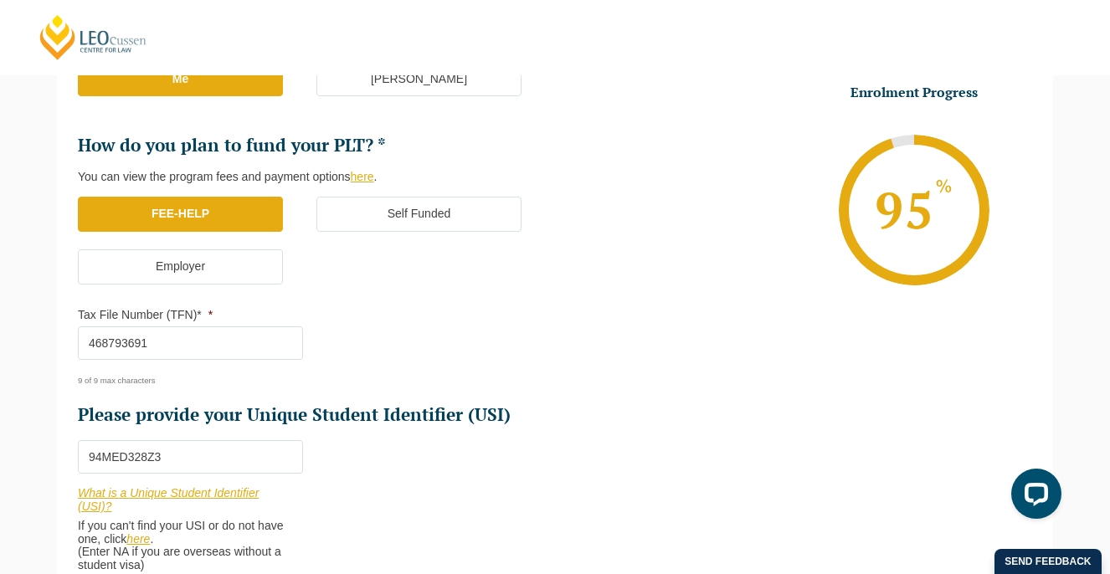
click at [262, 213] on label "FEE-HELP" at bounding box center [180, 214] width 205 height 35
click at [0, 0] on input "FEE-HELP" at bounding box center [0, 0] width 0 height 0
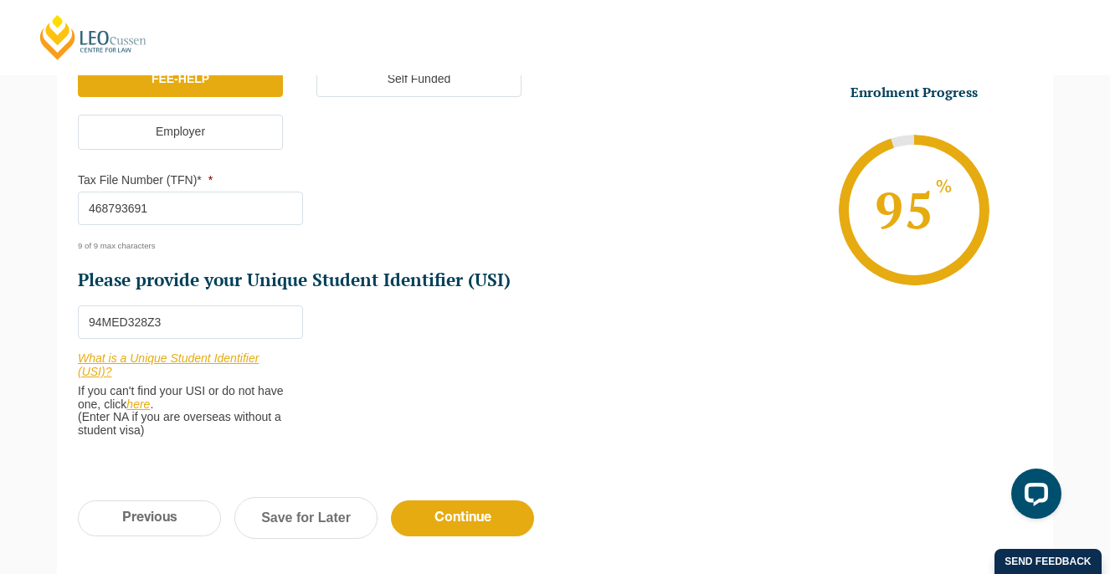
scroll to position [593, 0]
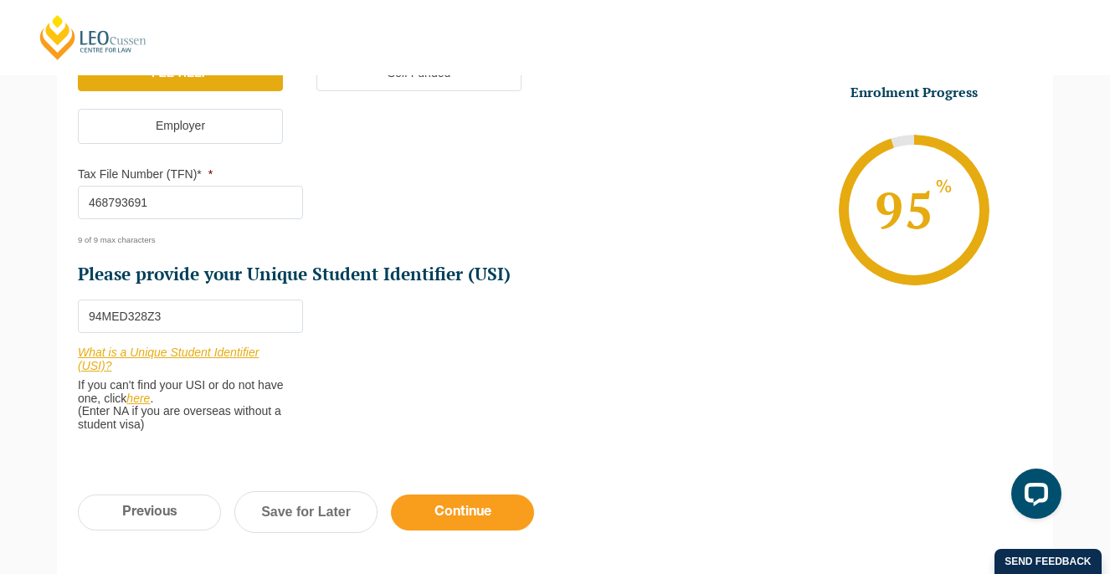
click at [475, 510] on input "Continue" at bounding box center [462, 513] width 143 height 36
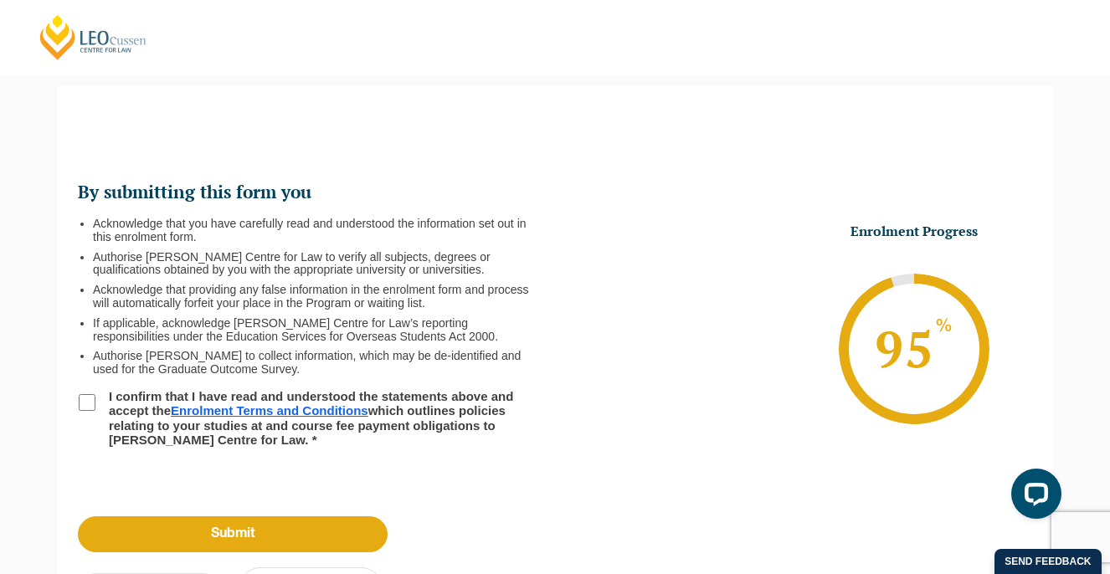
scroll to position [136, 0]
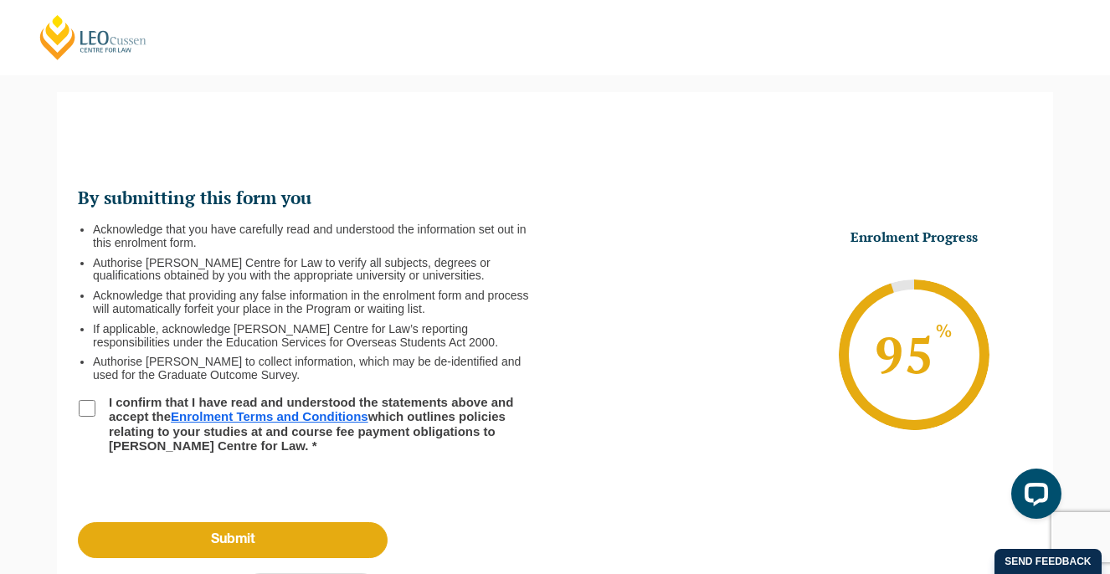
click at [91, 398] on li "I confirm that I have read and understood the statements above and accept the E…" at bounding box center [316, 424] width 477 height 58
click at [90, 403] on input "I confirm that I have read and understood the statements above and accept the E…" at bounding box center [87, 408] width 17 height 17
checkbox input "true"
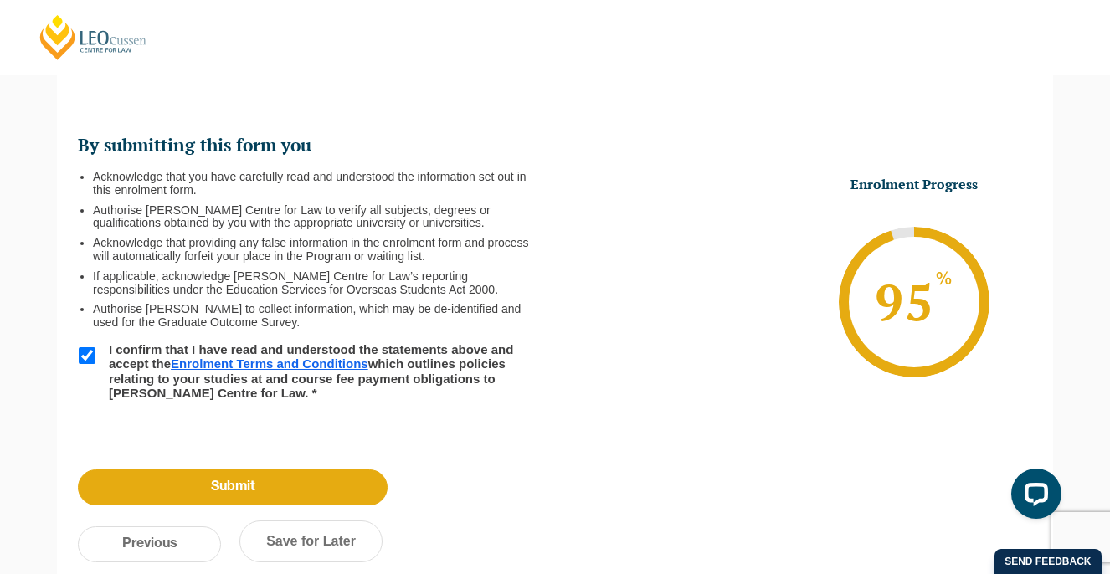
scroll to position [200, 0]
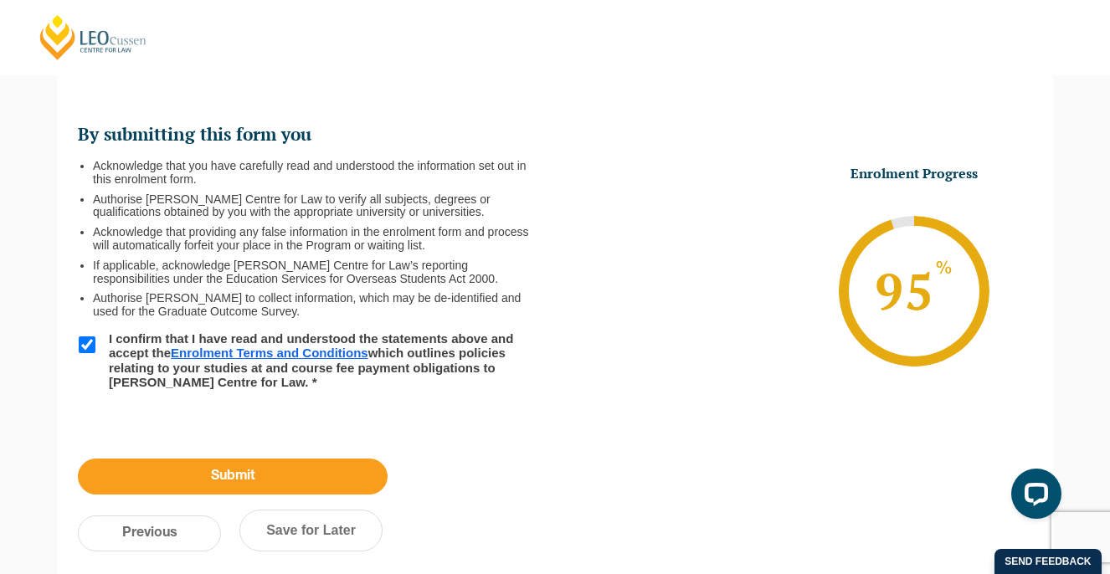
click at [324, 472] on input "Submit" at bounding box center [233, 477] width 310 height 36
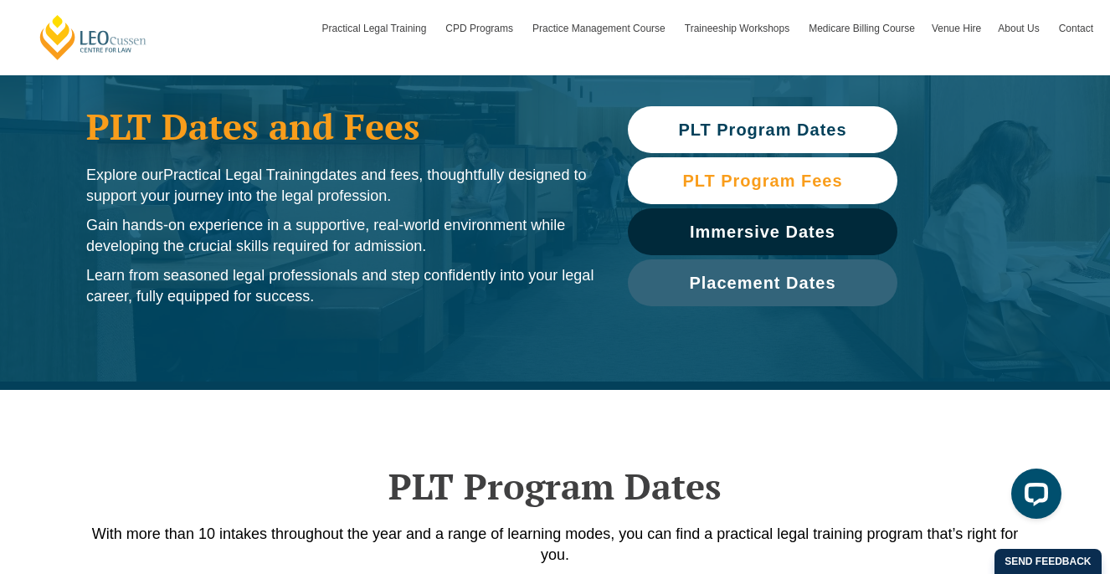
click at [758, 173] on span "PLT Program Fees" at bounding box center [762, 180] width 160 height 17
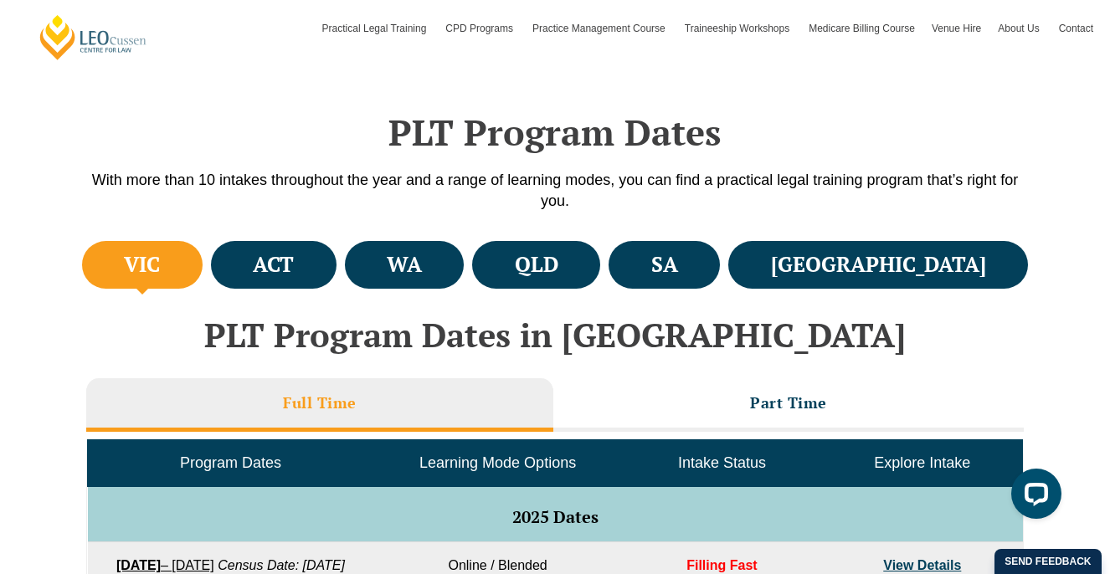
scroll to position [465, 0]
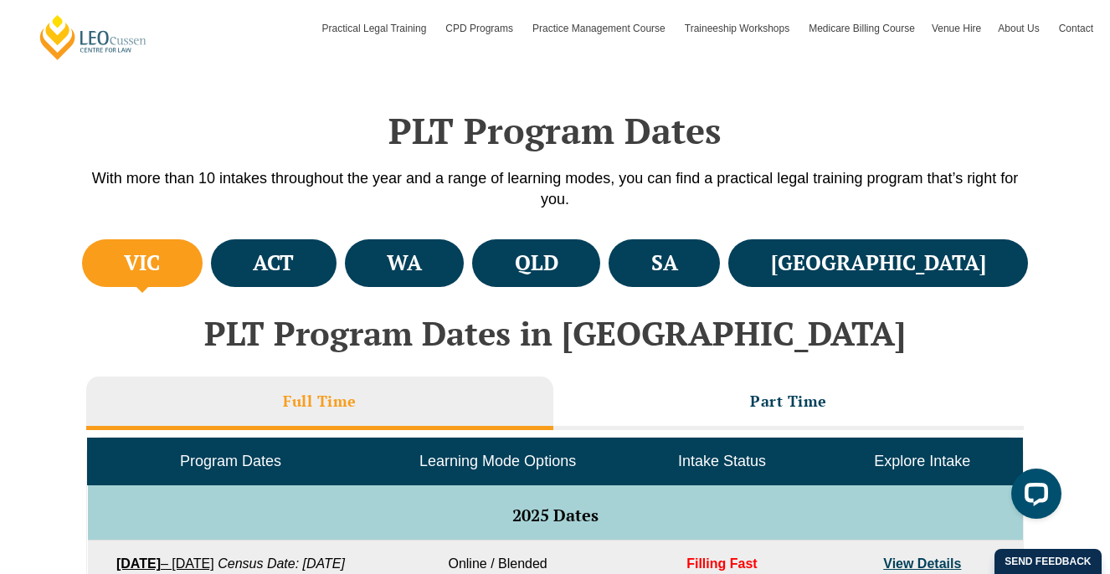
click at [157, 265] on h4 "VIC" at bounding box center [142, 263] width 36 height 28
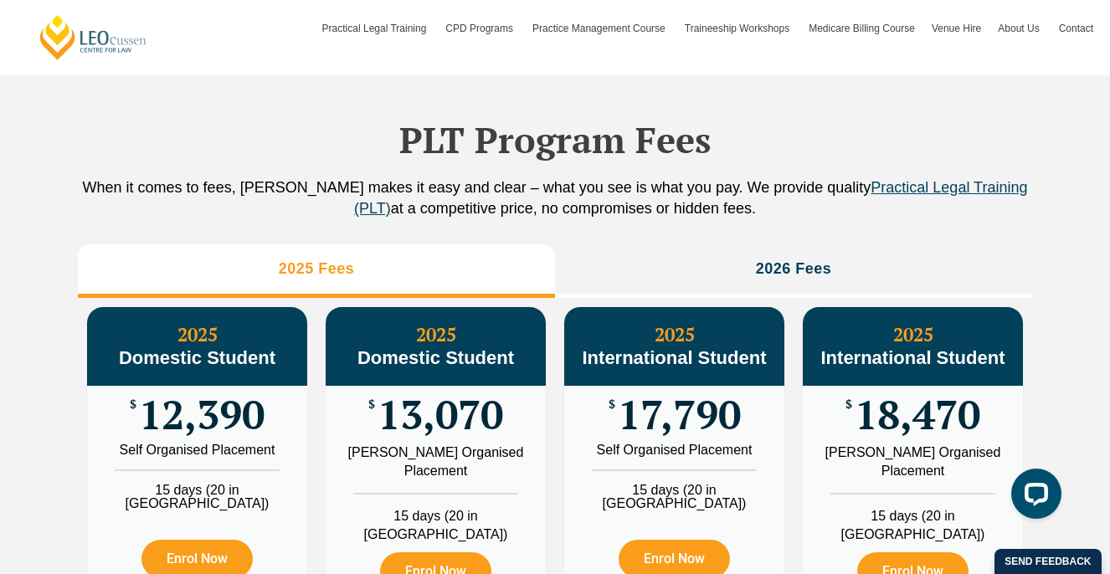
scroll to position [1853, 0]
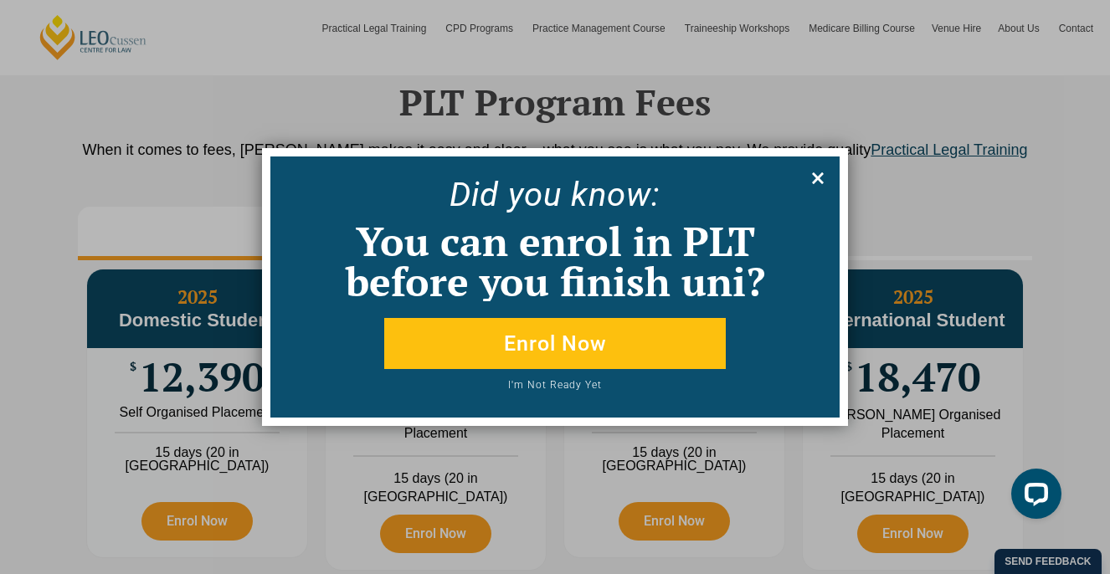
click at [825, 177] on icon at bounding box center [818, 178] width 18 height 18
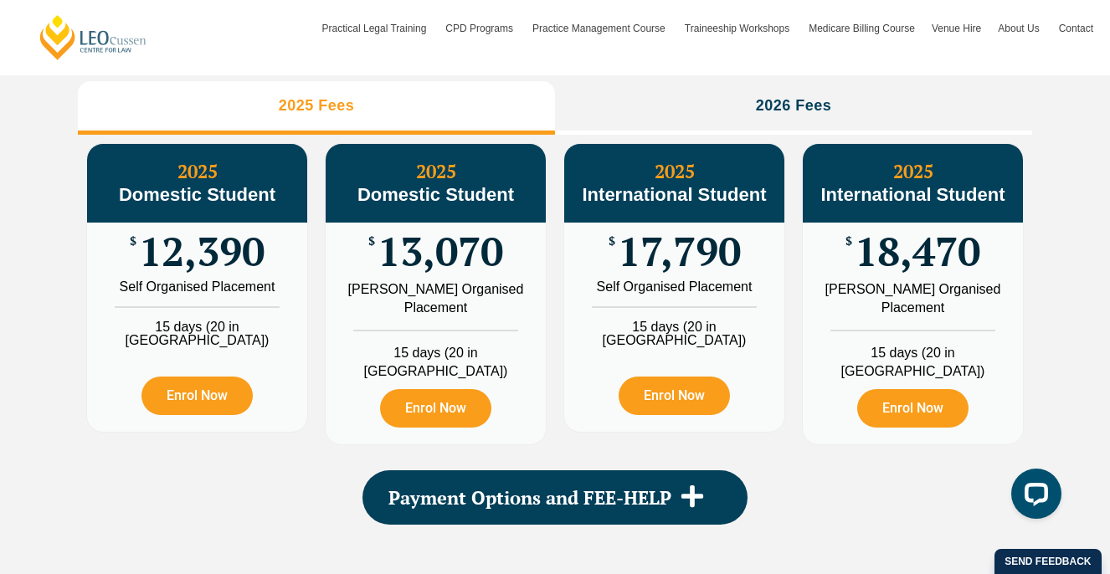
scroll to position [1984, 0]
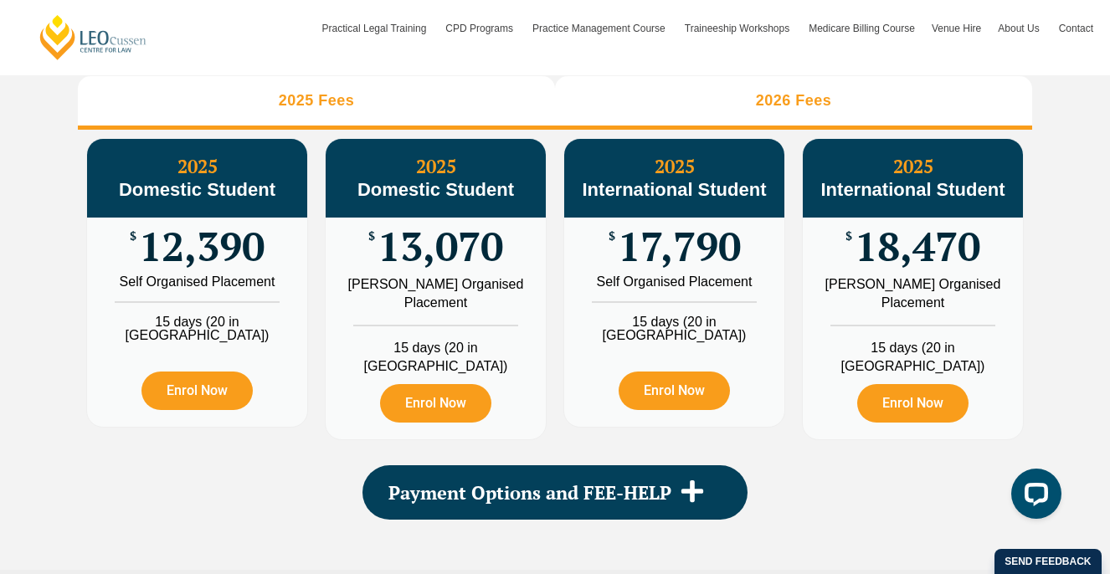
click at [708, 129] on li "2026 Fees" at bounding box center [793, 103] width 477 height 54
click at [466, 110] on li "2025 Fees" at bounding box center [316, 103] width 477 height 54
click at [671, 112] on li "2026 Fees" at bounding box center [793, 103] width 477 height 54
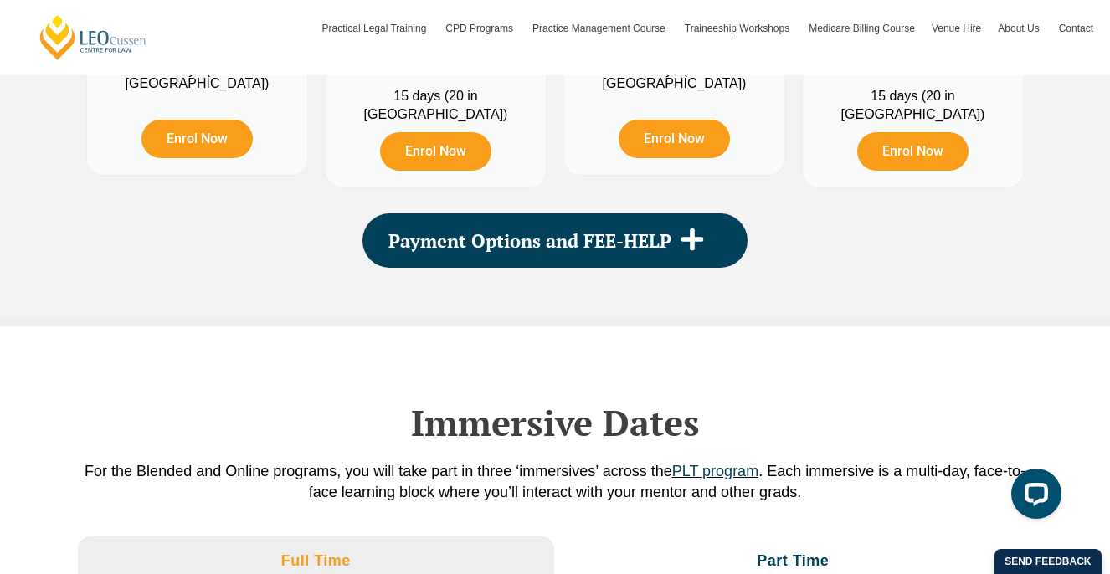
scroll to position [2256, 0]
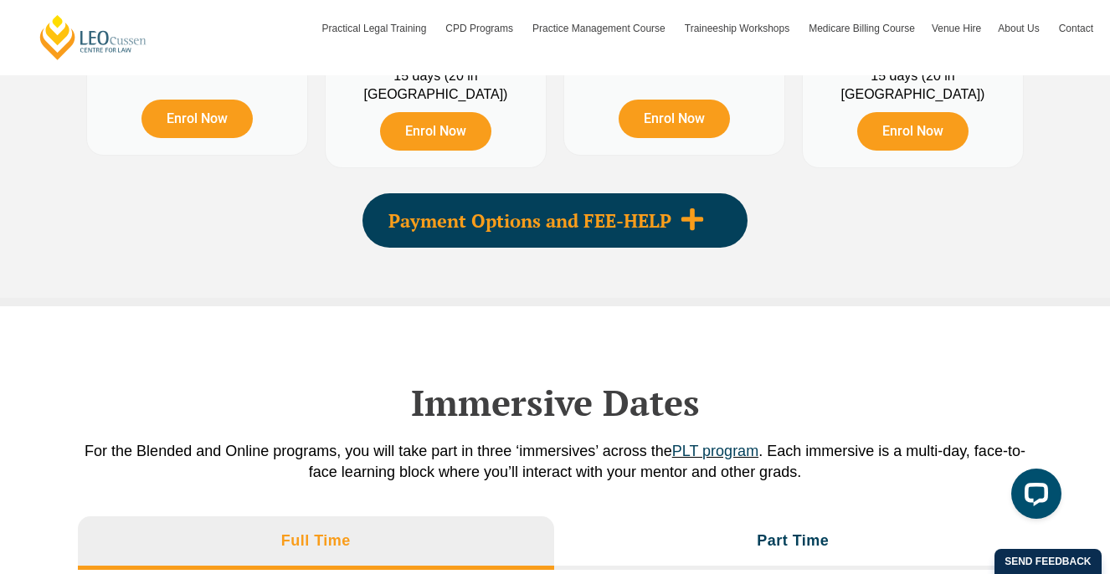
click at [463, 230] on span "Payment Options and FEE-HELP" at bounding box center [529, 221] width 283 height 18
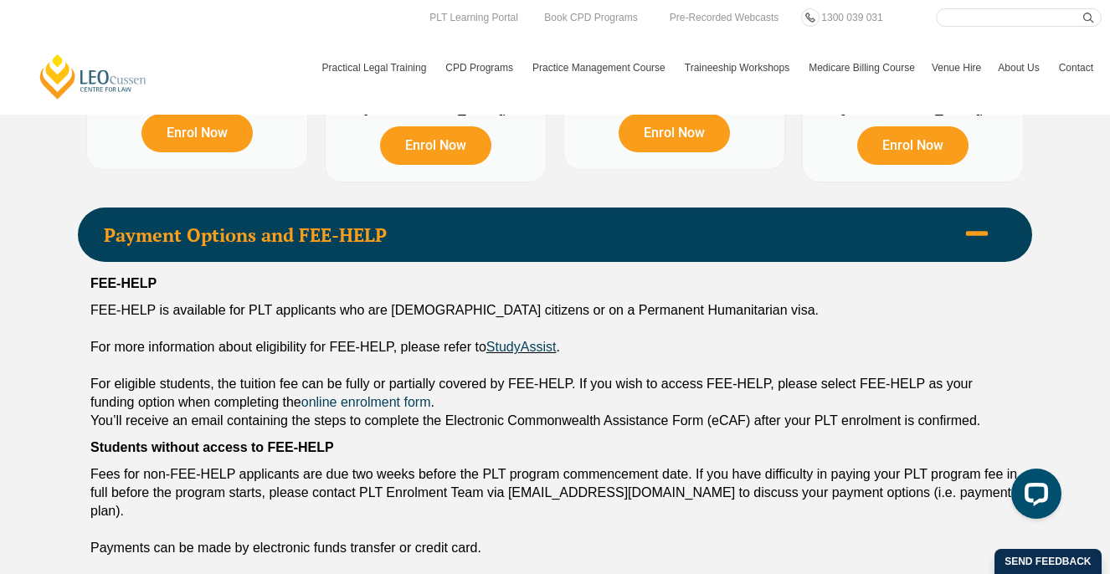
scroll to position [2165, 0]
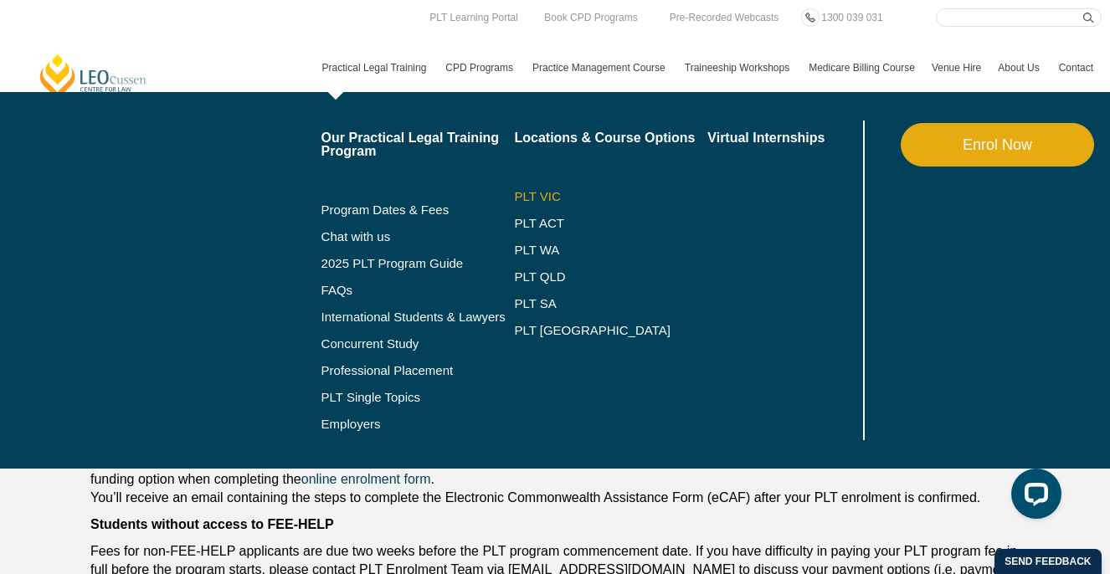
click at [522, 194] on link "PLT VIC" at bounding box center [610, 196] width 193 height 13
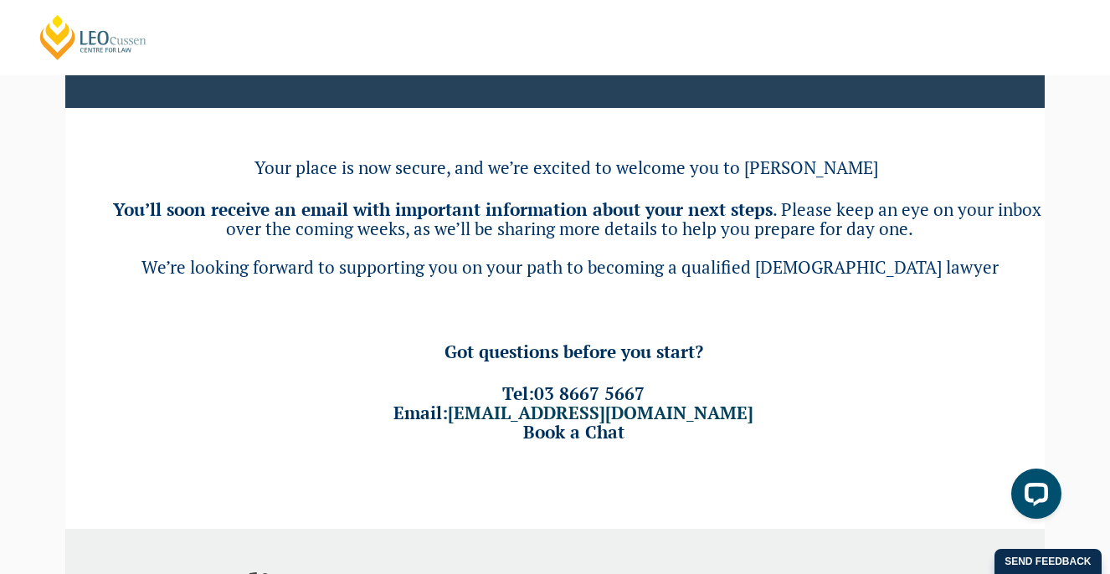
scroll to position [138, 0]
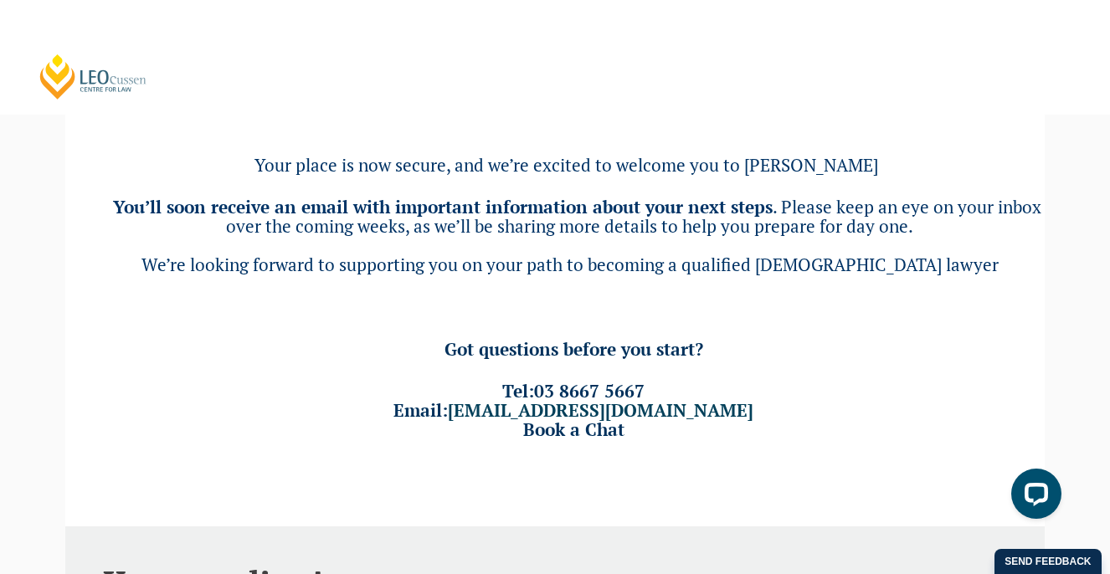
click at [920, 28] on header "[PERSON_NAME] Centre for Law Search here Practical Legal Training Our Practical…" at bounding box center [555, 57] width 1110 height 115
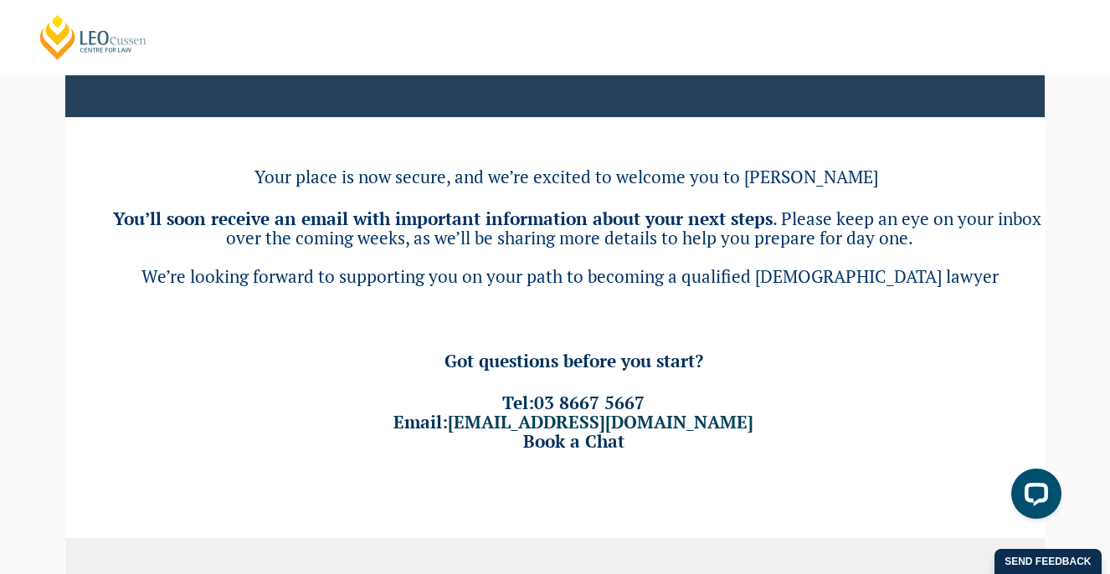
scroll to position [136, 0]
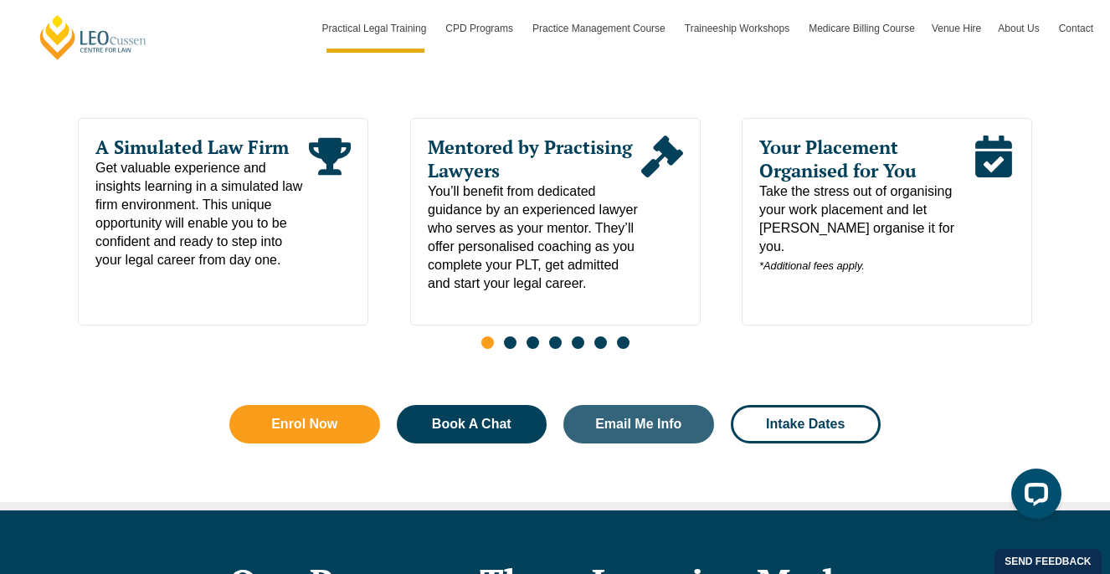
scroll to position [917, 0]
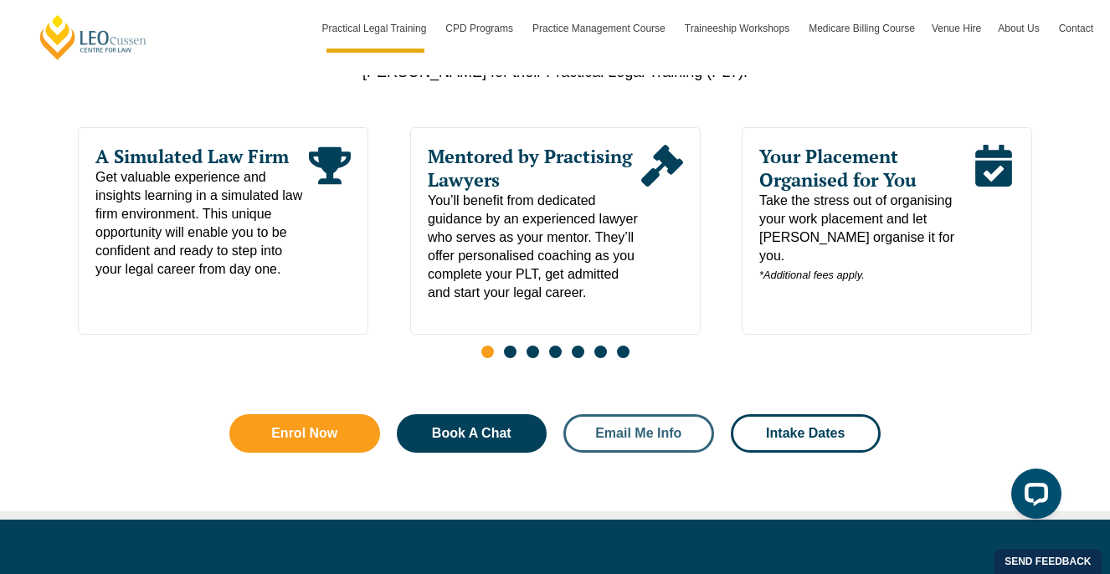
click at [623, 431] on span "Email Me Info" at bounding box center [638, 433] width 86 height 13
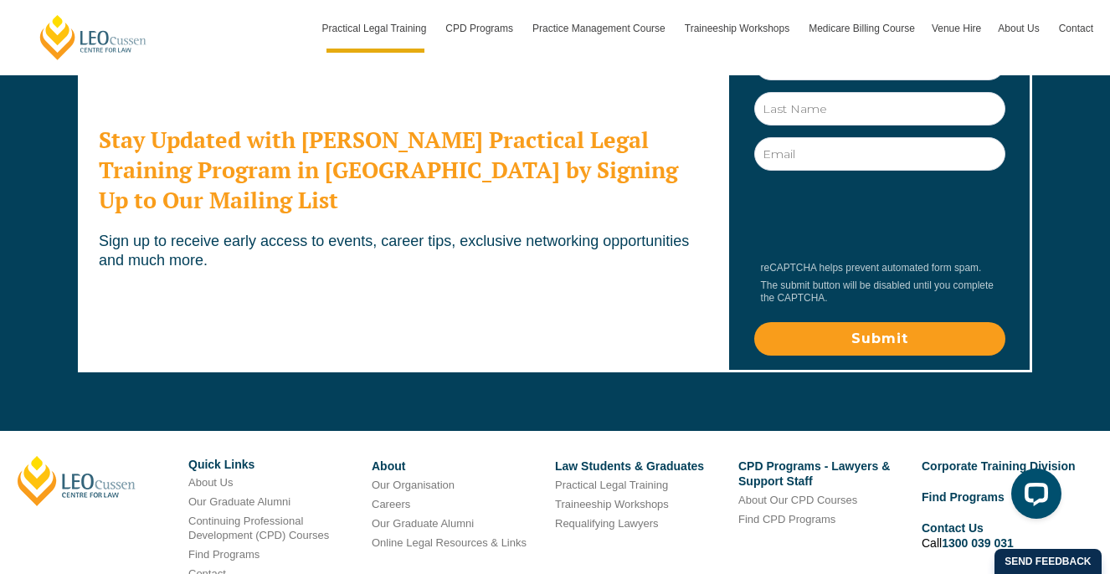
scroll to position [9335, 0]
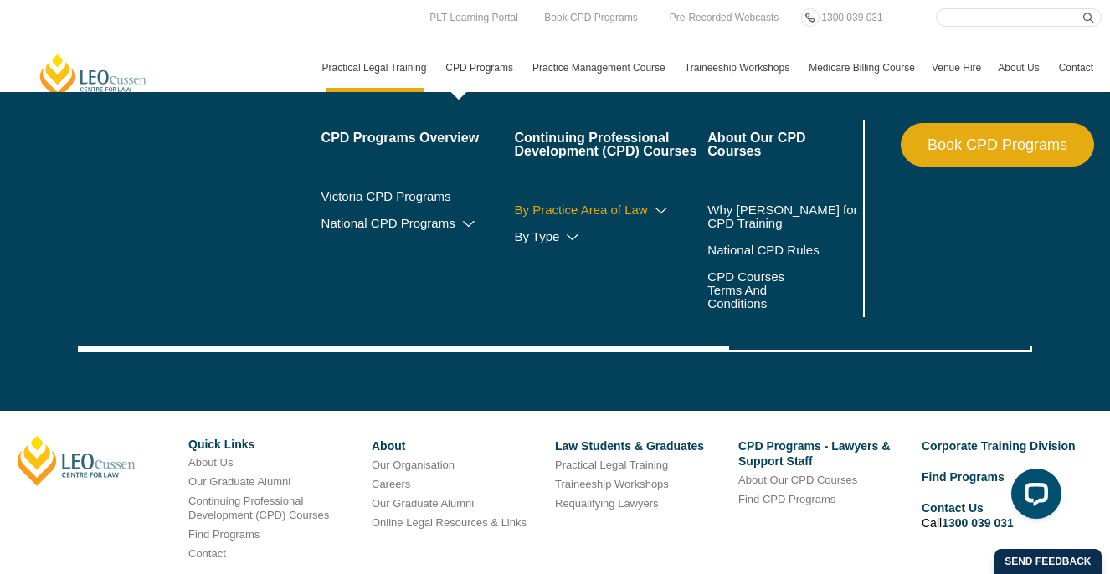
click at [554, 217] on link "By Practice Area of Law" at bounding box center [610, 209] width 193 height 13
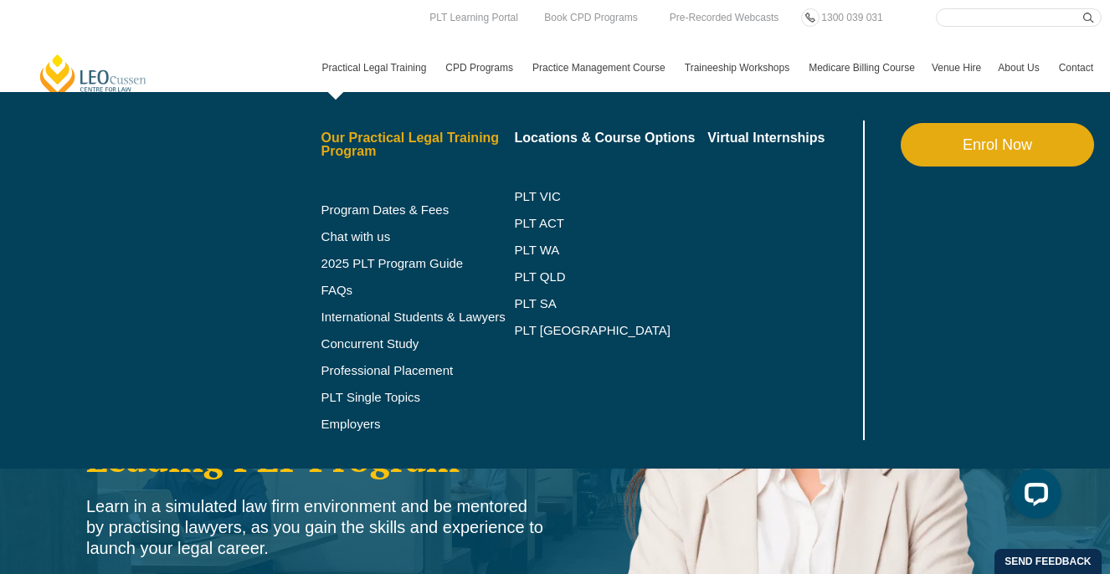
click at [385, 140] on link "Our Practical Legal Training Program" at bounding box center [417, 144] width 193 height 27
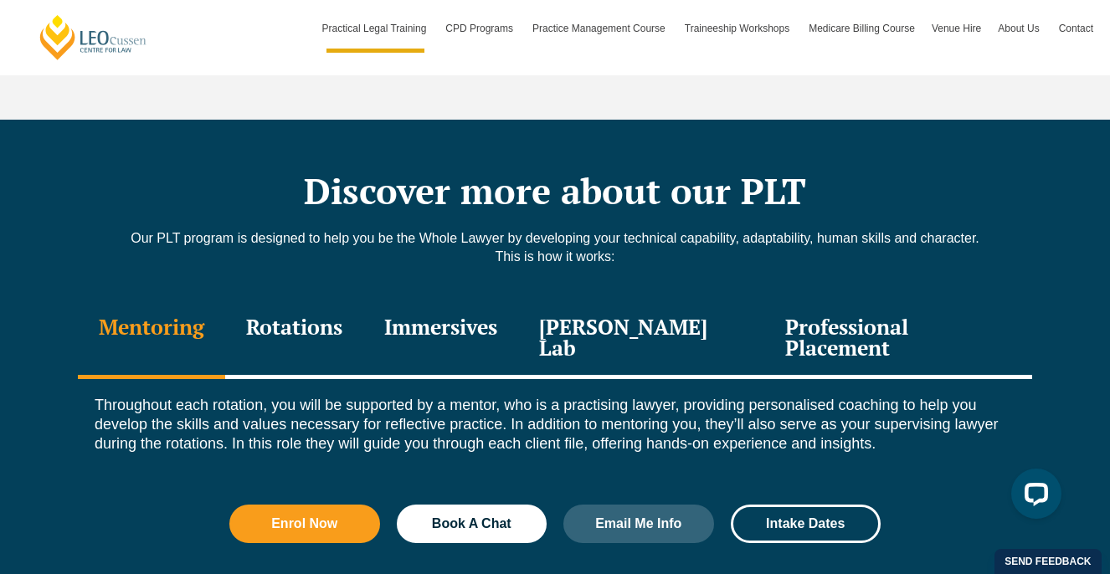
scroll to position [2230, 0]
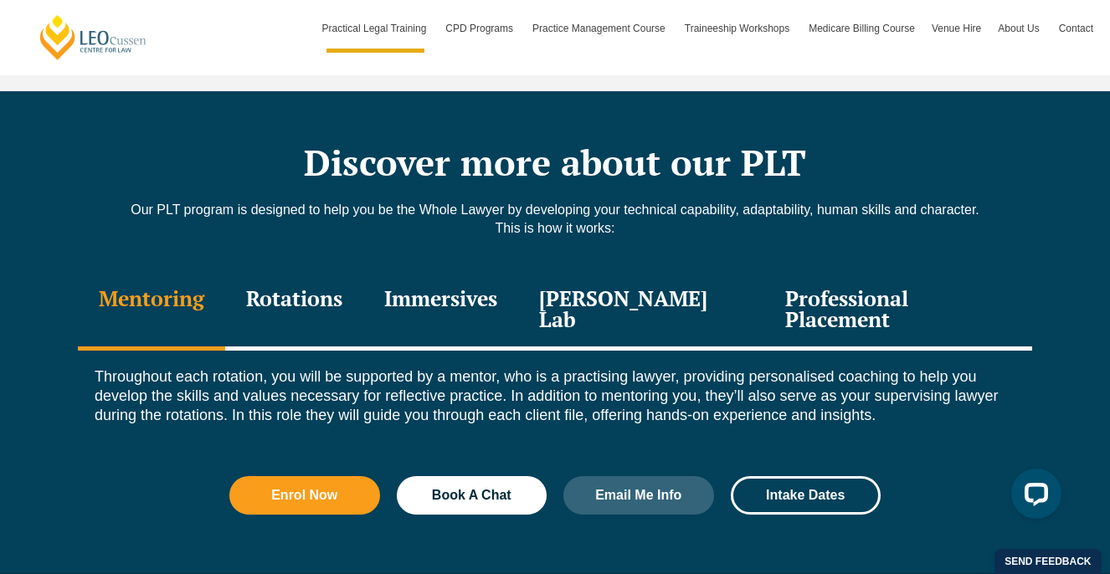
click at [319, 271] on div "Rotations" at bounding box center [294, 311] width 138 height 80
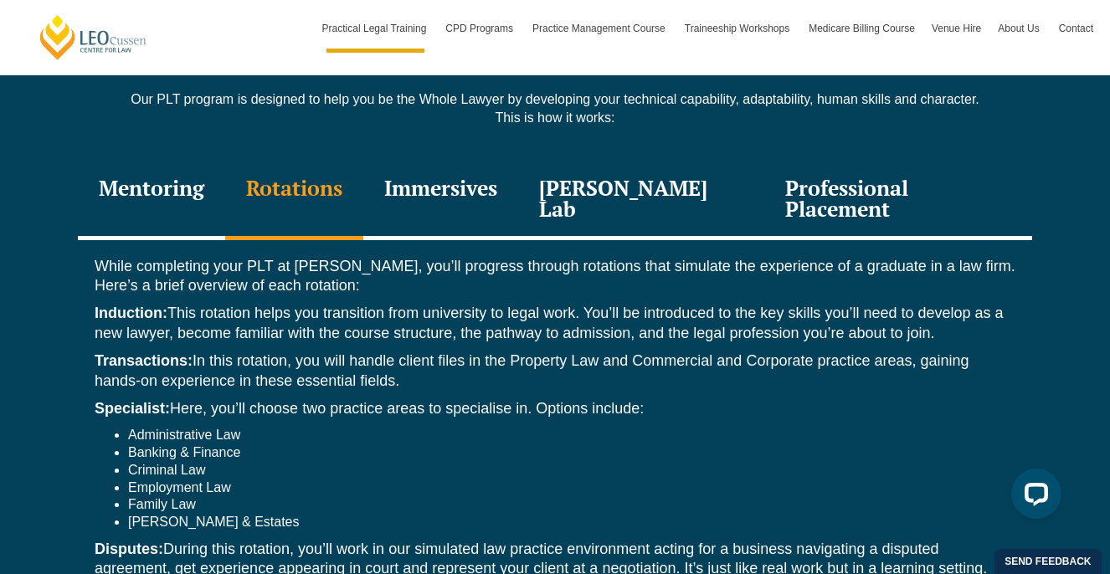
scroll to position [2329, 0]
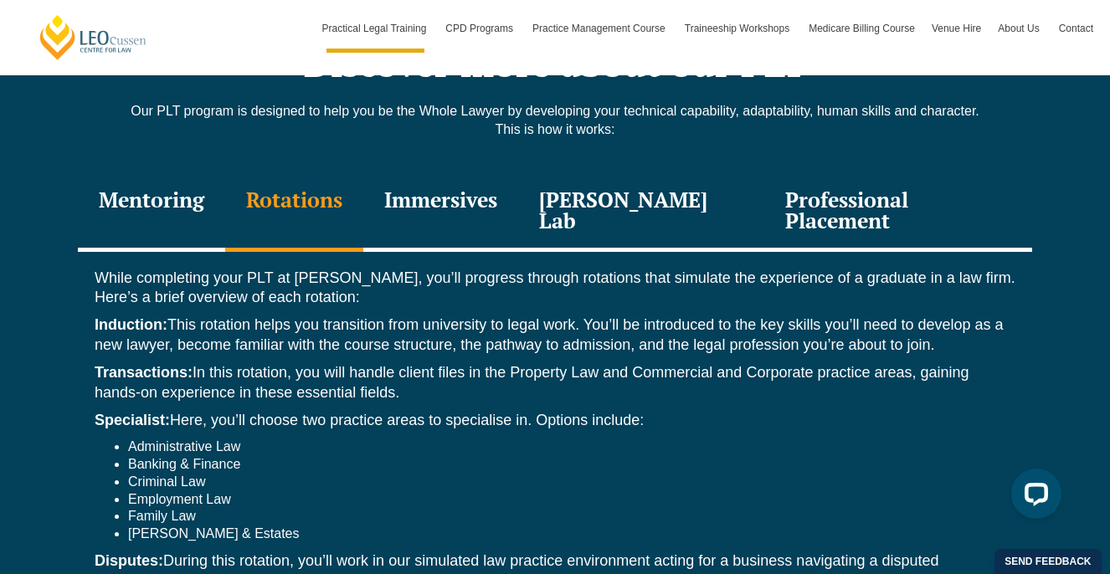
click at [459, 172] on div "Immersives" at bounding box center [440, 212] width 155 height 80
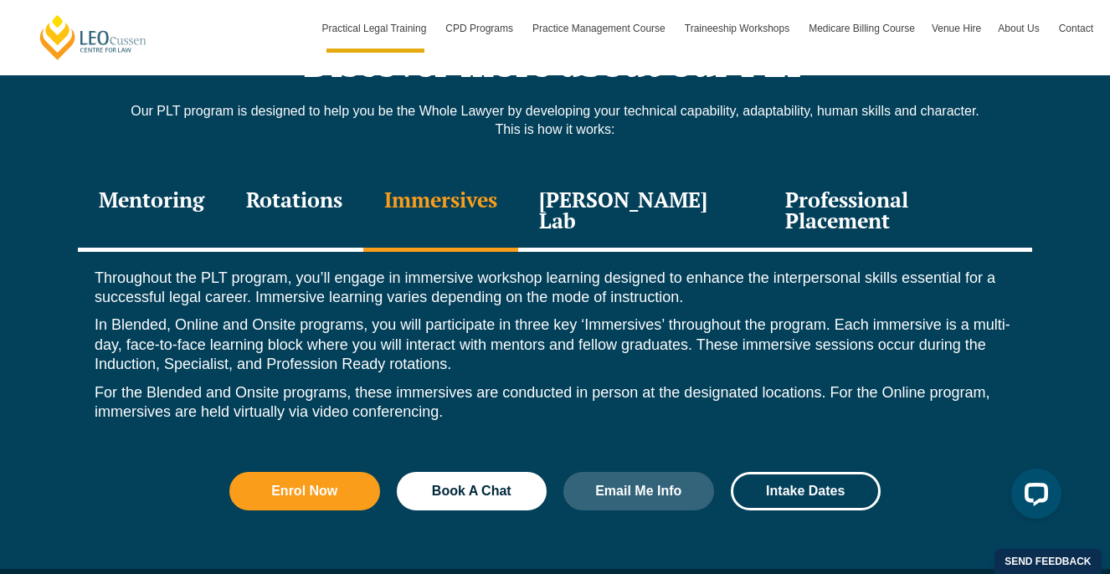
click at [638, 174] on div "Leo Justice Lab" at bounding box center [641, 212] width 246 height 80
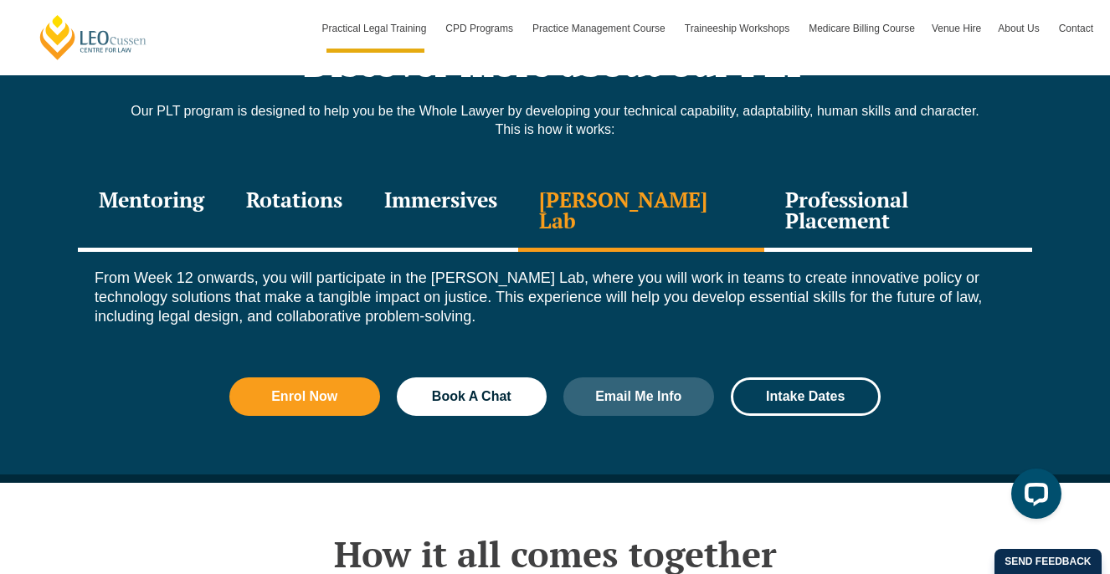
click at [784, 180] on div "Professional Placement" at bounding box center [898, 212] width 268 height 80
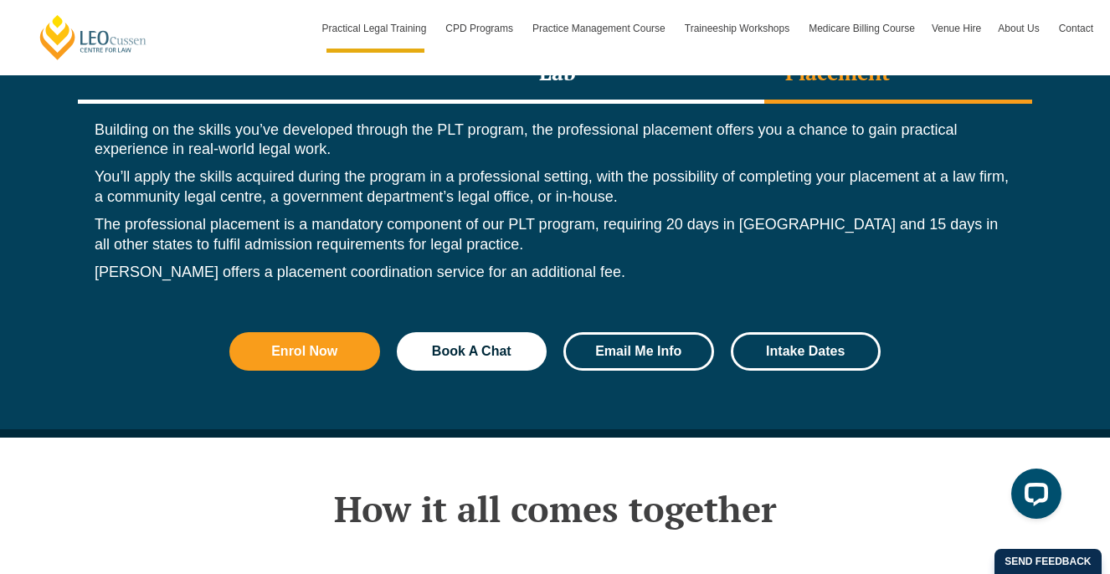
click at [669, 345] on span "Email Me Info" at bounding box center [638, 351] width 86 height 13
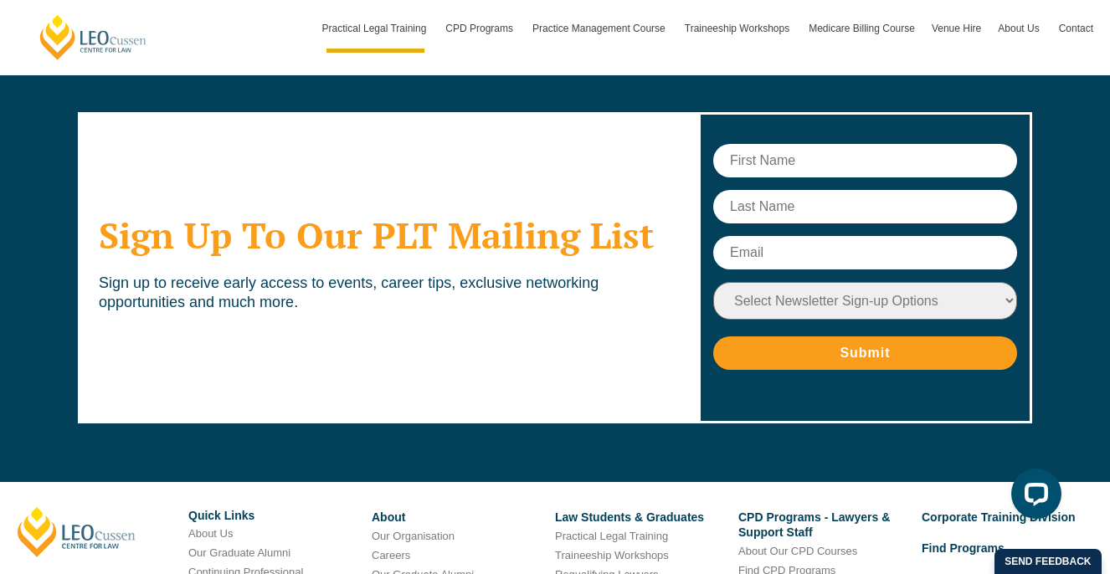
scroll to position [8533, 0]
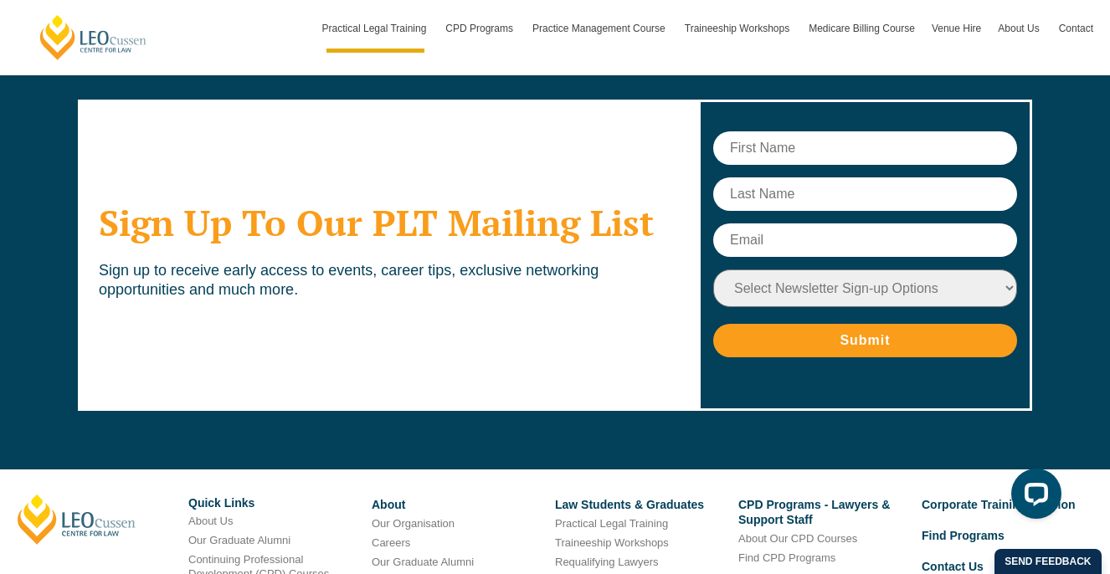
click at [752, 131] on input "text" at bounding box center [865, 147] width 304 height 33
type input "Lauren"
type input "Al Saad"
type input "a"
type input "lauren.alsaad@outlook.com"
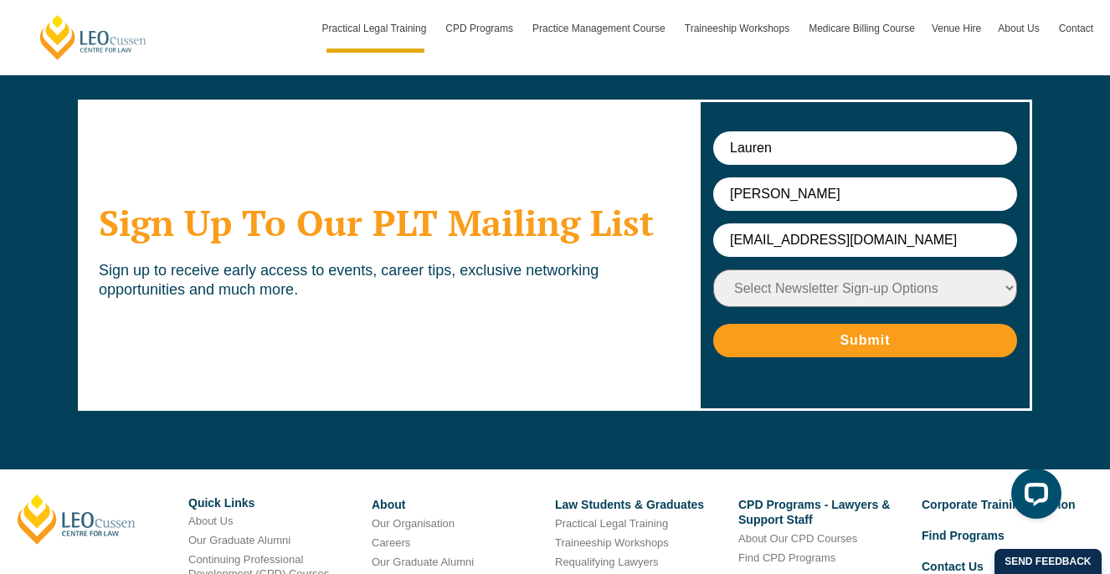
click at [830, 270] on select "Select Newsletter Sign-up Options Practical Legal Training - VIC Practical Lega…" at bounding box center [865, 289] width 304 height 38
select select "tfa_9"
click at [713, 270] on select "Select Newsletter Sign-up Options Practical Legal Training - VIC Practical Lega…" at bounding box center [865, 289] width 304 height 38
click at [879, 324] on input "Submit" at bounding box center [865, 340] width 304 height 33
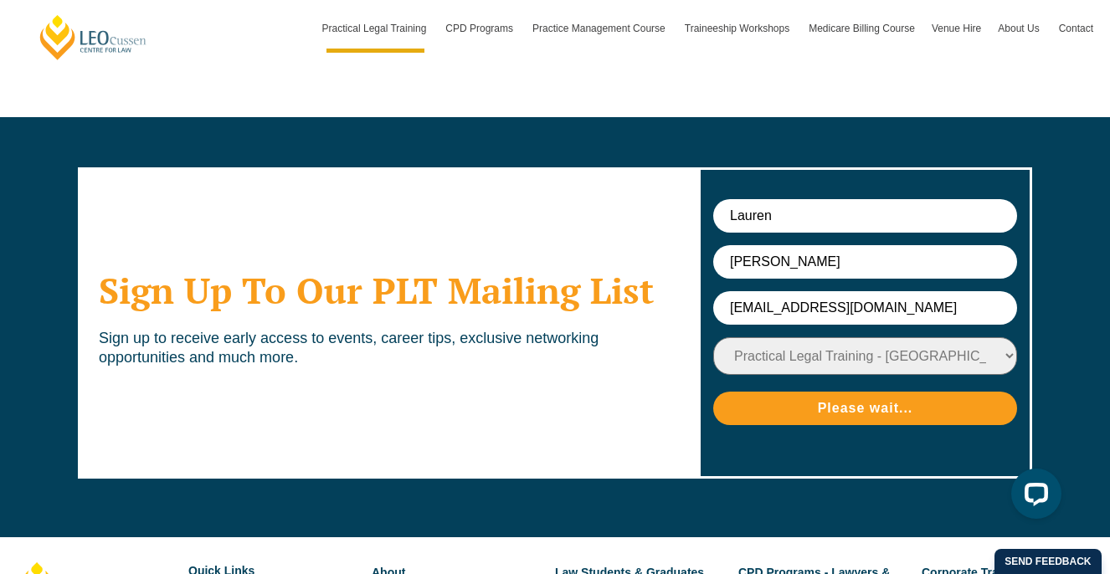
scroll to position [8464, 0]
